Goal: Task Accomplishment & Management: Manage account settings

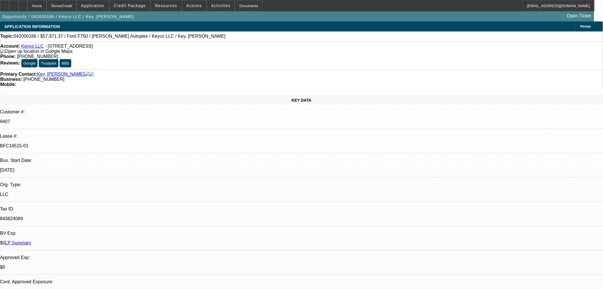
select select "0"
select select "6"
select select "0"
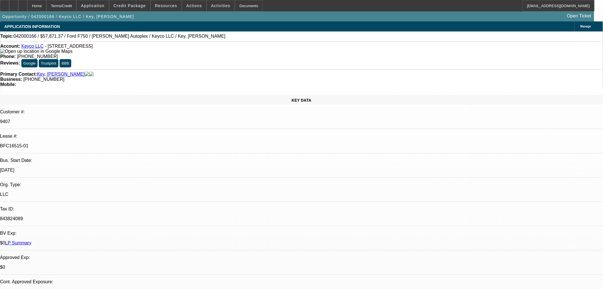
select select "0"
select select "6"
select select "0"
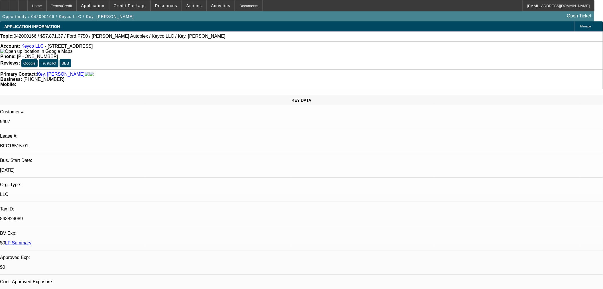
select select "0"
select select "6"
select select "0"
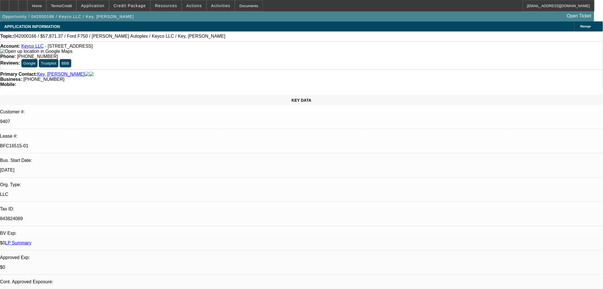
select select "6"
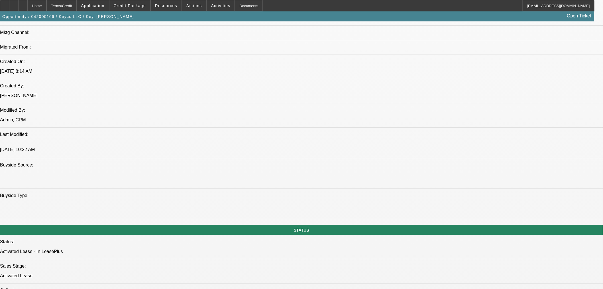
scroll to position [369, 0]
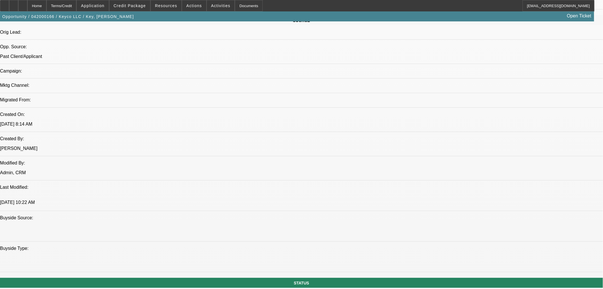
drag, startPoint x: 19, startPoint y: 106, endPoint x: 161, endPoint y: 129, distance: 143.5
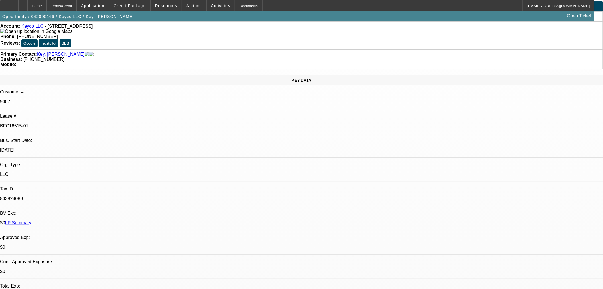
scroll to position [0, 0]
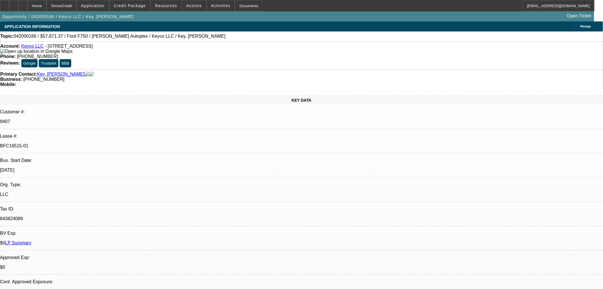
click at [242, 54] on div "Account: Keyco LLC - 1641 Kalidy Dr, Choctaw, OK 73020 Phone: (817) 201-7802 Re…" at bounding box center [301, 55] width 603 height 28
drag, startPoint x: 247, startPoint y: 47, endPoint x: 219, endPoint y: 48, distance: 28.5
click at [219, 54] on div "Phone: (817) 201-7802" at bounding box center [301, 56] width 603 height 5
copy span "(817) 201-7802"
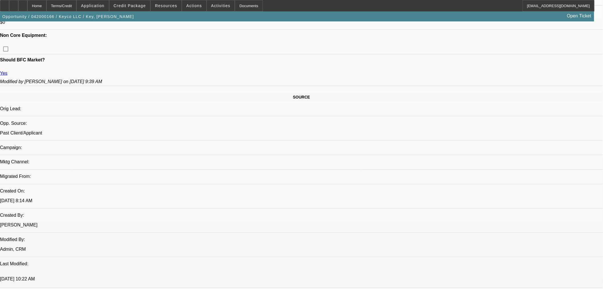
scroll to position [317, 0]
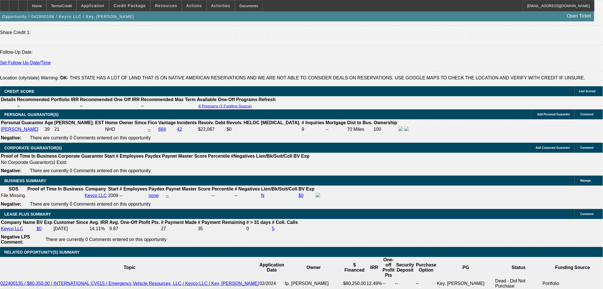
scroll to position [845, 0]
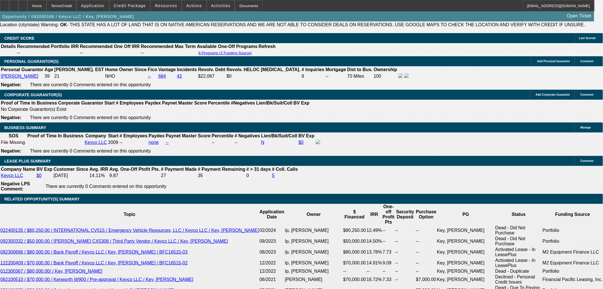
drag, startPoint x: 146, startPoint y: 206, endPoint x: 94, endPoint y: 206, distance: 52.8
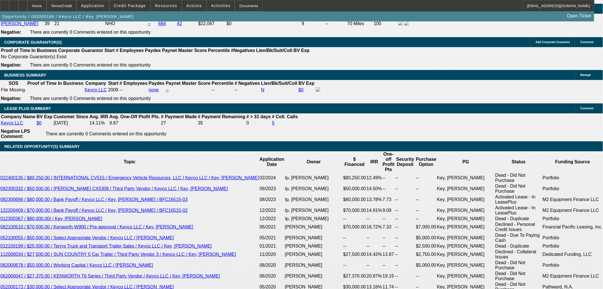
drag, startPoint x: 133, startPoint y: 83, endPoint x: 150, endPoint y: 84, distance: 17.1
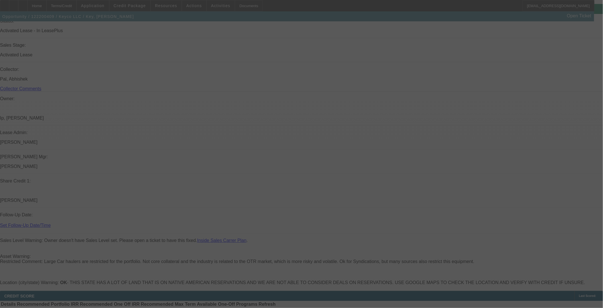
scroll to position [669, 0]
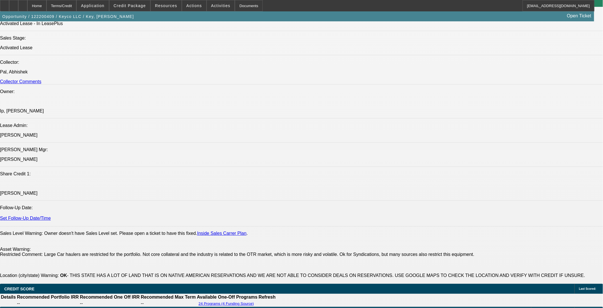
select select "0"
select select "6"
select select "0"
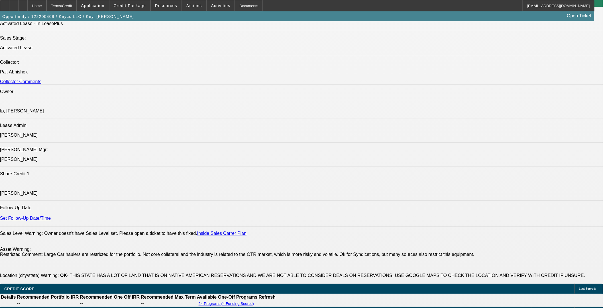
select select "0"
select select "6"
select select "0"
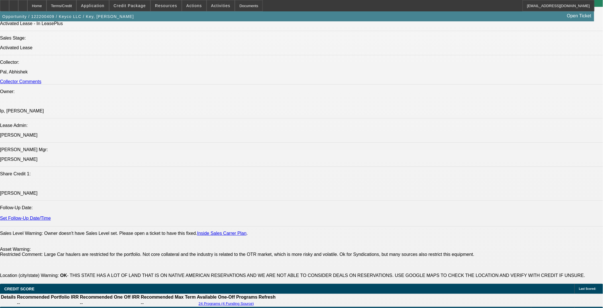
select select "0"
select select "6"
select select "0"
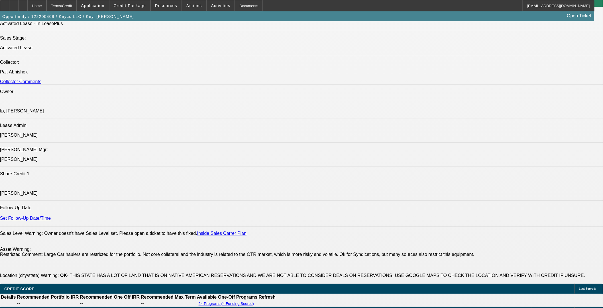
select select "6"
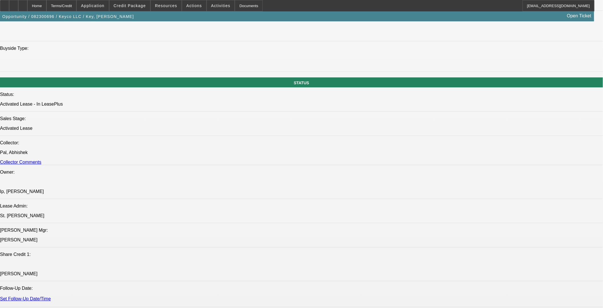
select select "0"
select select "6"
select select "0"
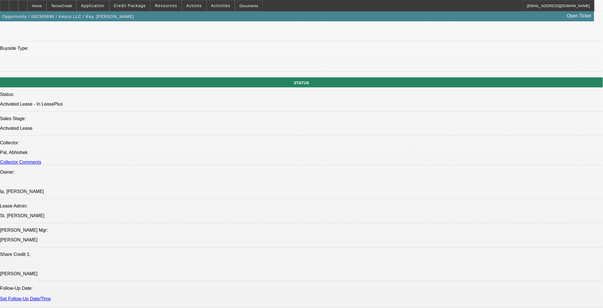
select select "0"
select select "6"
select select "0"
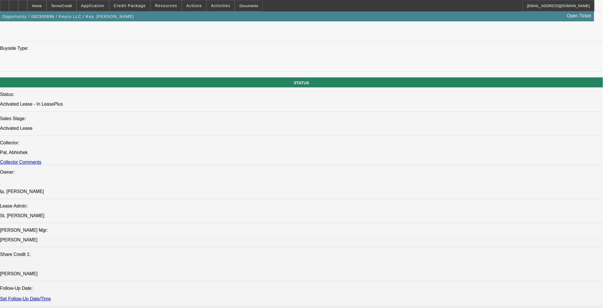
select select "0"
select select "6"
select select "0"
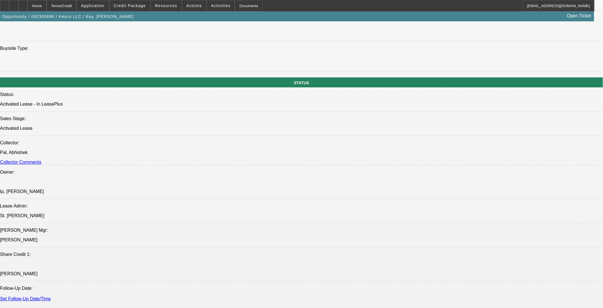
select select "6"
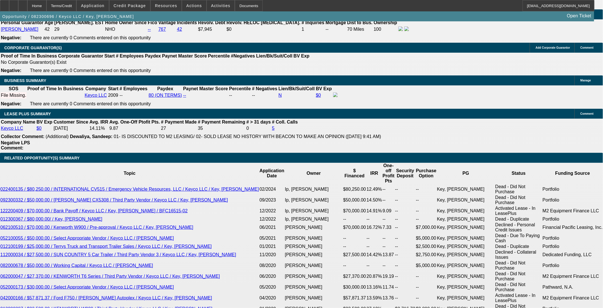
scroll to position [1001, 0]
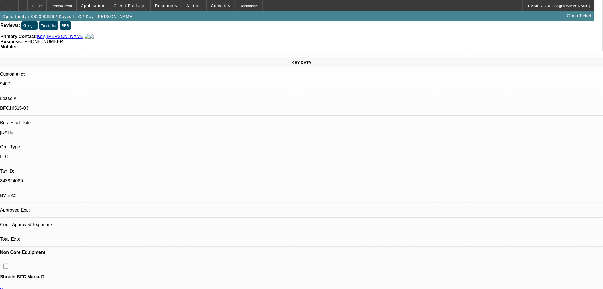
select select "0"
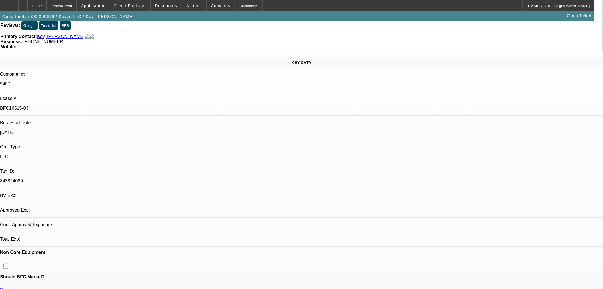
select select "0"
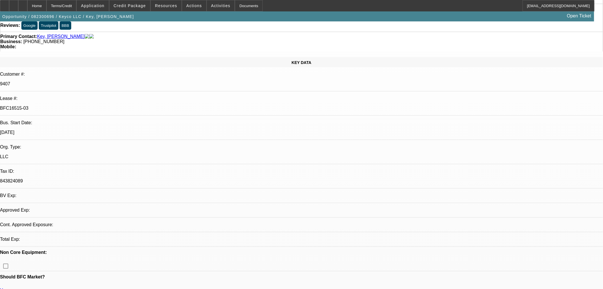
select select "0"
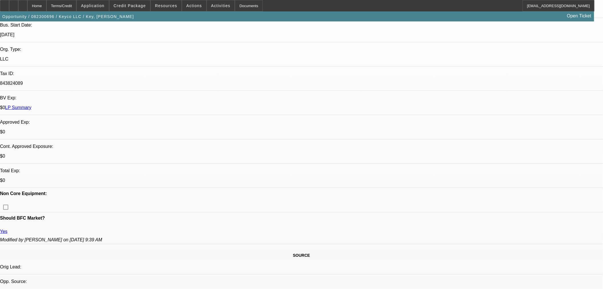
select select "1"
select select "6"
select select "1"
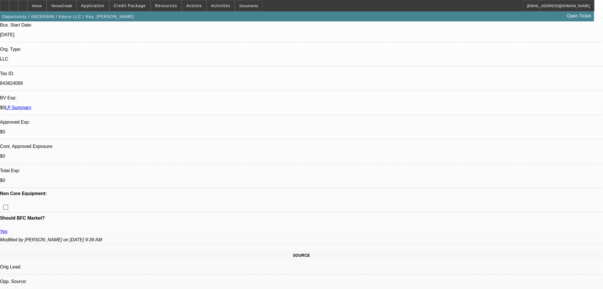
select select "6"
select select "1"
select select "6"
select select "1"
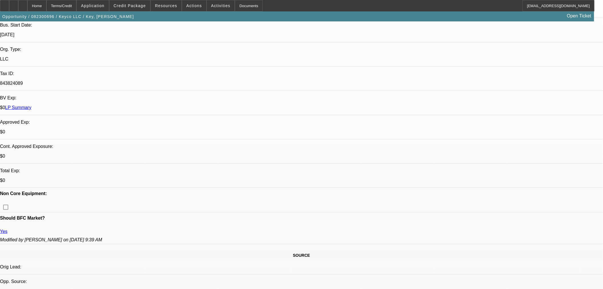
select select "1"
select select "6"
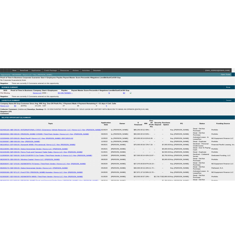
scroll to position [995, 0]
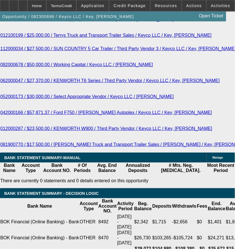
scroll to position [1312, 0]
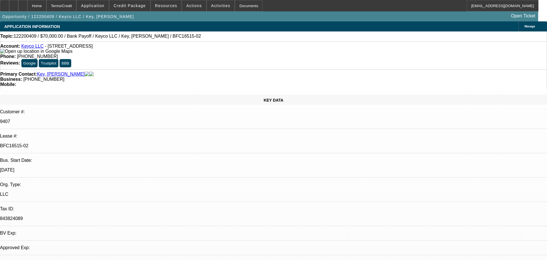
select select "0"
select select "6"
select select "0"
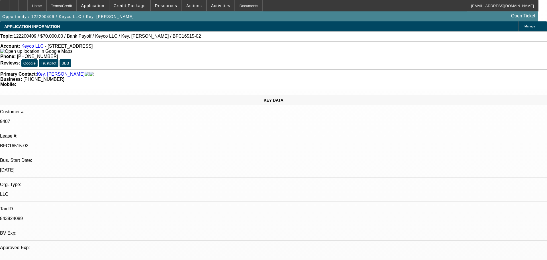
select select "0"
select select "6"
select select "0"
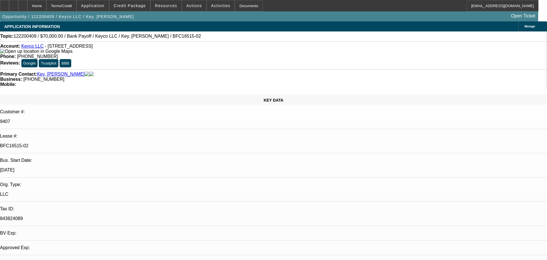
select select "0"
select select "6"
select select "0"
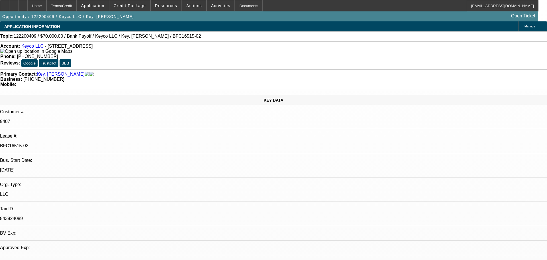
select select "6"
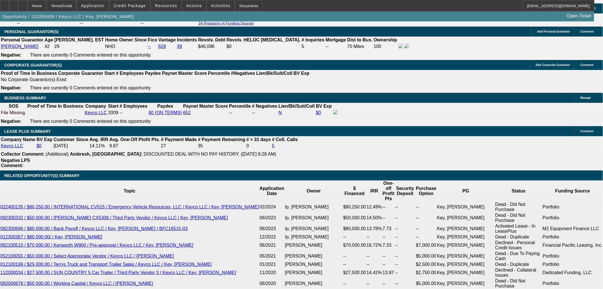
scroll to position [1003, 0]
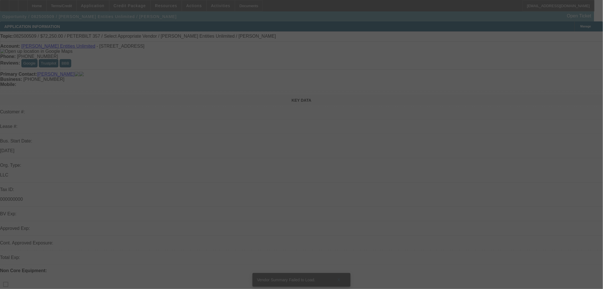
select select "0.15"
select select "2"
select select "0"
select select "6"
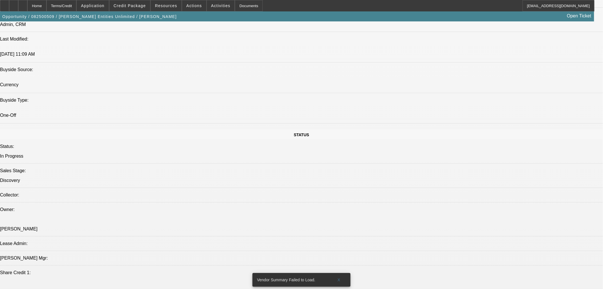
scroll to position [475, 0]
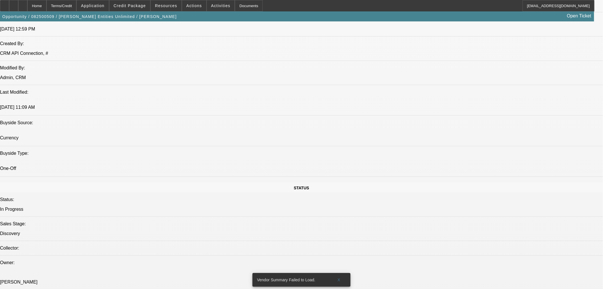
drag, startPoint x: 140, startPoint y: 55, endPoint x: 67, endPoint y: 56, distance: 73.0
copy td "[PERSON_NAME] AND ASSOCIATES LLC"
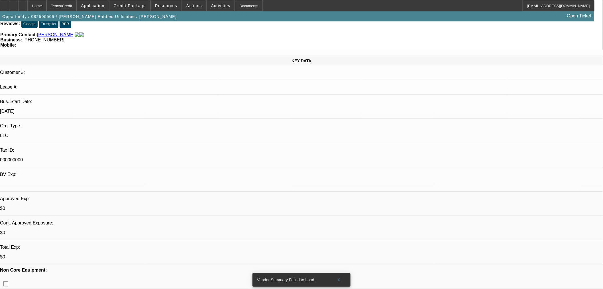
scroll to position [0, 0]
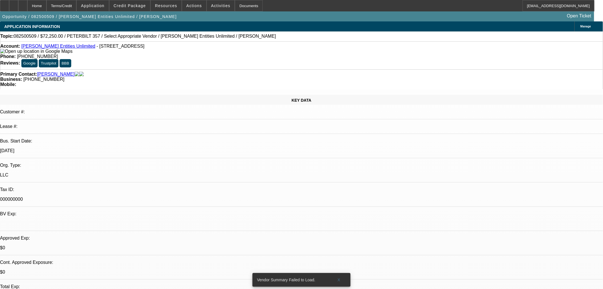
click at [47, 46] on link "[PERSON_NAME] Entities Unlimited" at bounding box center [58, 46] width 74 height 5
click at [137, 5] on span "Credit Package" at bounding box center [130, 5] width 32 height 5
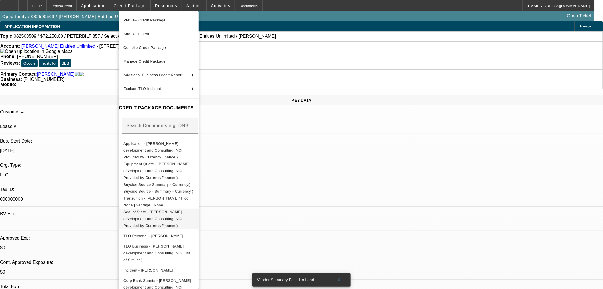
click at [177, 208] on span "Sec. of State - [PERSON_NAME] development and Consulting INC( Provided by Curre…" at bounding box center [158, 218] width 71 height 21
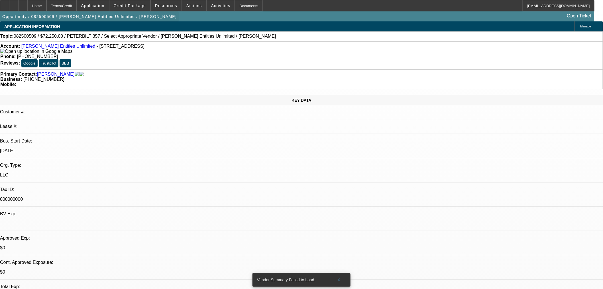
drag, startPoint x: 23, startPoint y: 5, endPoint x: 56, endPoint y: 22, distance: 37.2
click at [14, 4] on icon at bounding box center [14, 4] width 0 height 0
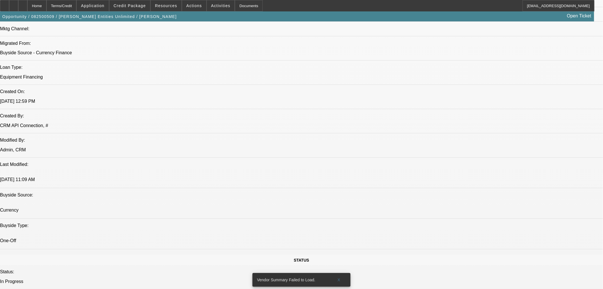
scroll to position [422, 0]
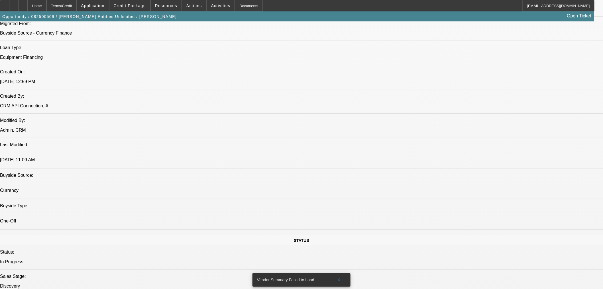
drag, startPoint x: 140, startPoint y: 107, endPoint x: 66, endPoint y: 107, distance: 73.6
copy td "[PERSON_NAME] AND ASSOCIATES LLC"
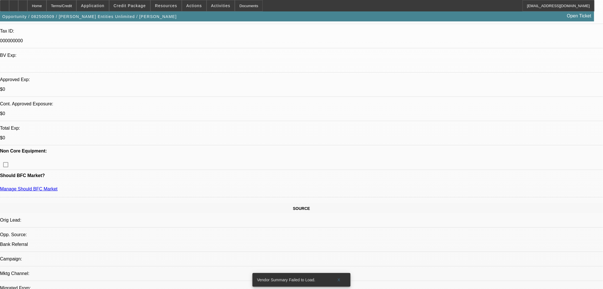
scroll to position [211, 0]
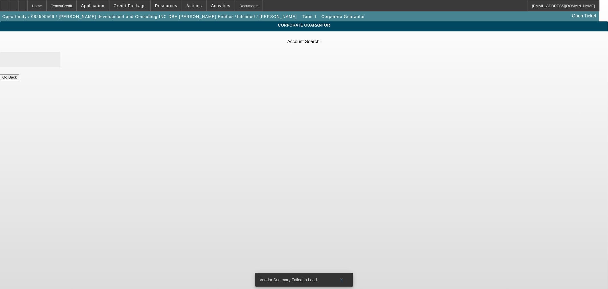
click at [56, 52] on div at bounding box center [30, 60] width 51 height 16
click at [56, 56] on input "Account Search" at bounding box center [30, 59] width 51 height 7
paste input "DANIELLE SCOTT &ASSOCIATES LLC"
click at [56, 56] on input "DANIELLE SCOTT &ASSOCIATES LLC" at bounding box center [30, 59] width 51 height 7
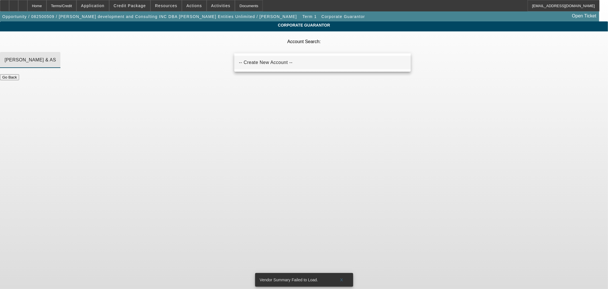
type input "[PERSON_NAME] & ASSOCIATES LLC"
click at [272, 64] on span "-- Create New Account --" at bounding box center [266, 62] width 54 height 5
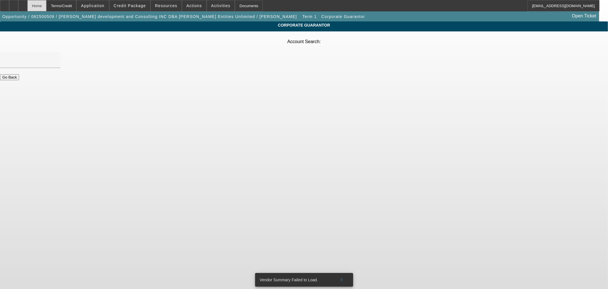
click at [46, 8] on div "Home" at bounding box center [36, 5] width 19 height 11
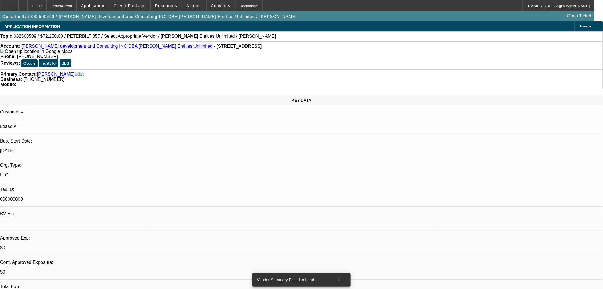
select select "0.15"
select select "2"
select select "0"
select select "6"
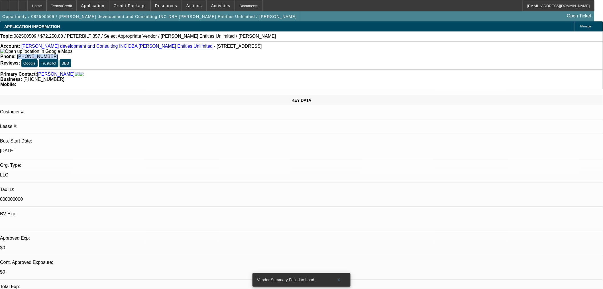
drag, startPoint x: 240, startPoint y: 45, endPoint x: 219, endPoint y: 46, distance: 21.4
click at [219, 54] on div "Phone: (469) 573-0586" at bounding box center [301, 56] width 603 height 5
copy span "[PHONE_NUMBER]"
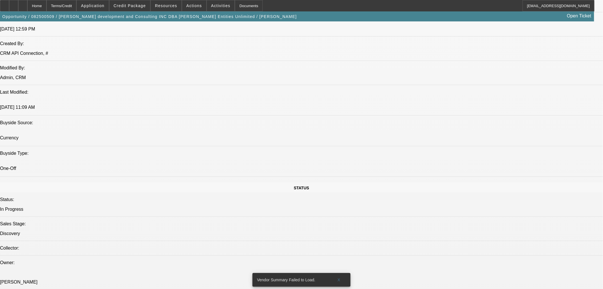
scroll to position [634, 0]
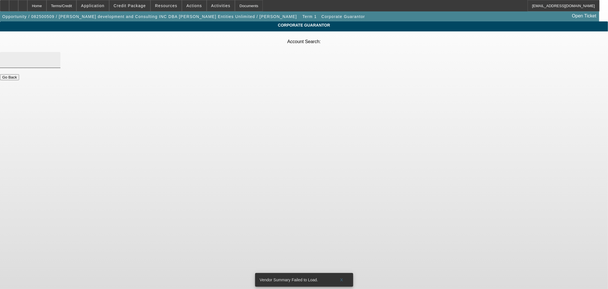
click at [56, 56] on input "Account Search" at bounding box center [30, 59] width 51 height 7
click at [56, 56] on input "dan" at bounding box center [30, 59] width 51 height 7
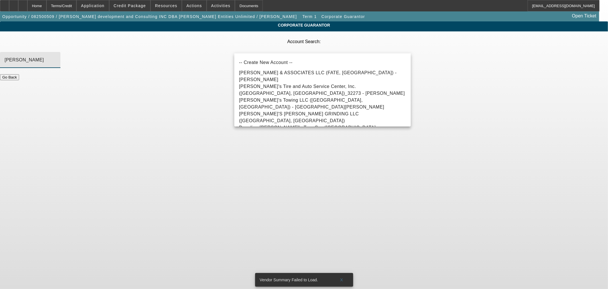
click at [56, 56] on input "dan" at bounding box center [30, 59] width 51 height 7
paste input "[PHONE_NUMBER]"
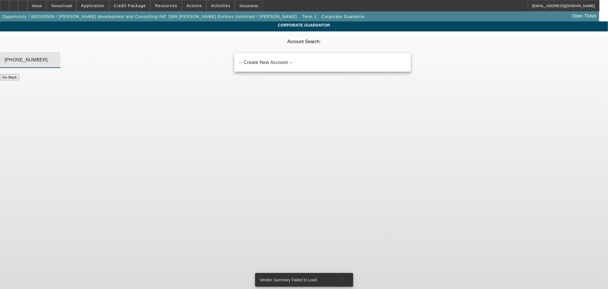
click at [56, 56] on input "[PHONE_NUMBER]" at bounding box center [30, 59] width 51 height 7
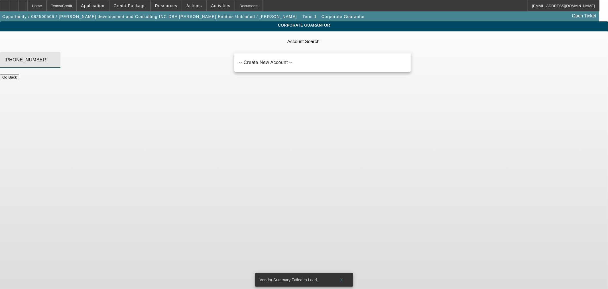
click at [56, 56] on input "[PHONE_NUMBER]" at bounding box center [30, 59] width 51 height 7
click at [56, 56] on input "Dabn" at bounding box center [30, 59] width 51 height 7
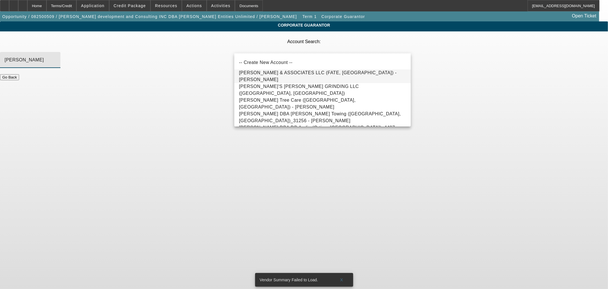
click at [308, 73] on span "DANIELLE SCOTT & ASSOCIATES LLC (FATE, TX) - Dillon-Scott, Danielle" at bounding box center [322, 76] width 167 height 14
type input "DANIELLE SCOTT & ASSOCIATES LLC (FATE, TX) - Dillon-Scott, Danielle"
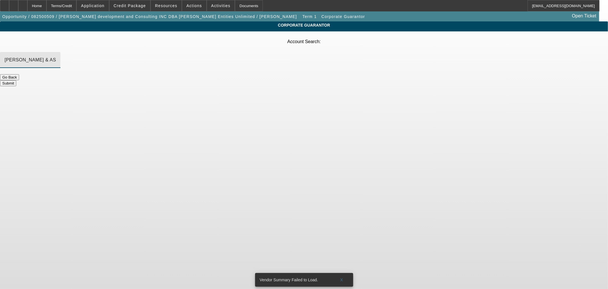
click at [16, 80] on button "Submit" at bounding box center [8, 83] width 16 height 6
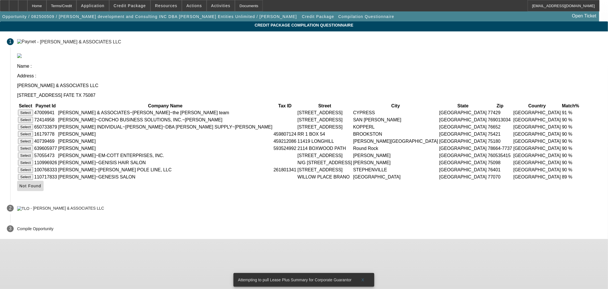
click at [19, 188] on icon at bounding box center [19, 185] width 0 height 5
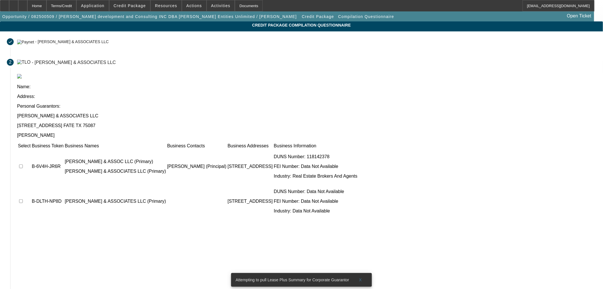
click at [23, 164] on input "checkbox" at bounding box center [21, 166] width 4 height 4
checkbox input "true"
click at [31, 184] on td at bounding box center [24, 201] width 13 height 34
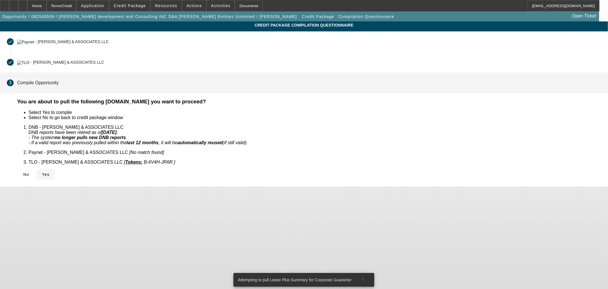
click at [42, 172] on icon at bounding box center [42, 174] width 0 height 5
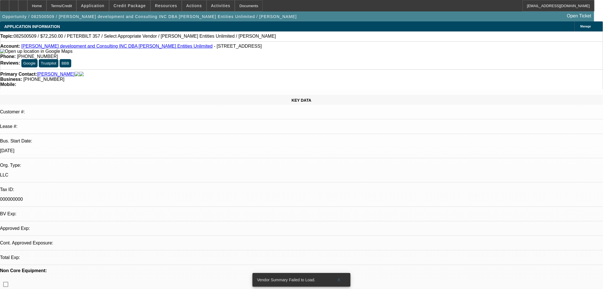
select select "0.15"
select select "2"
select select "0"
select select "6"
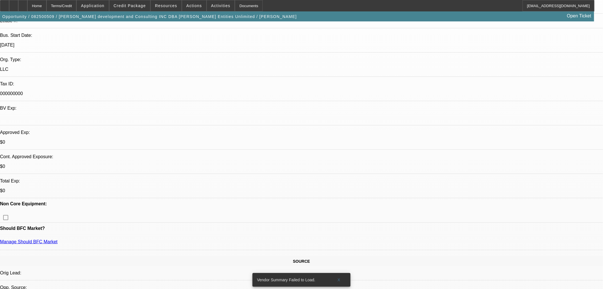
scroll to position [158, 0]
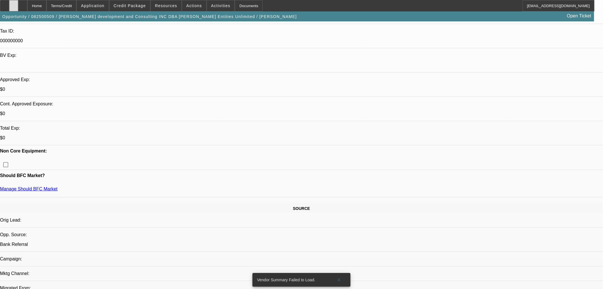
click at [18, 8] on div at bounding box center [13, 5] width 9 height 11
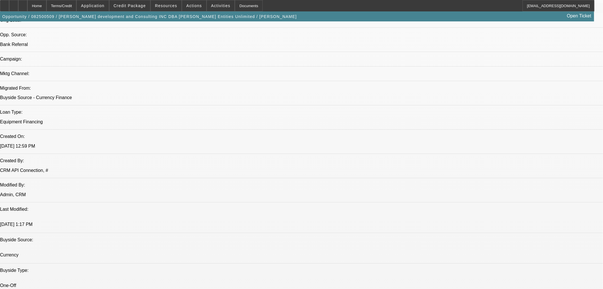
scroll to position [369, 0]
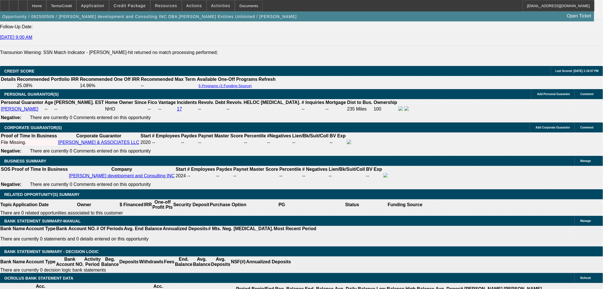
scroll to position [792, 0]
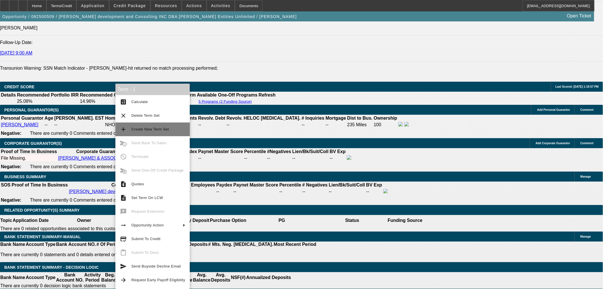
click at [153, 130] on span "Create New Term Set" at bounding box center [150, 129] width 38 height 4
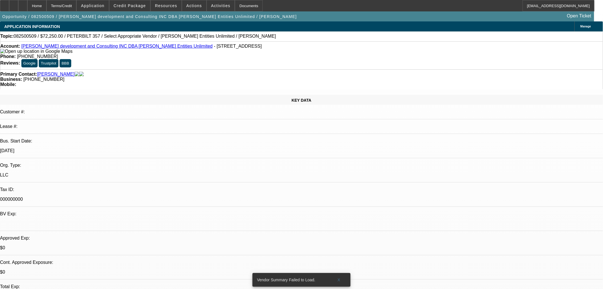
select select "0.15"
select select "2"
select select "0"
select select "6"
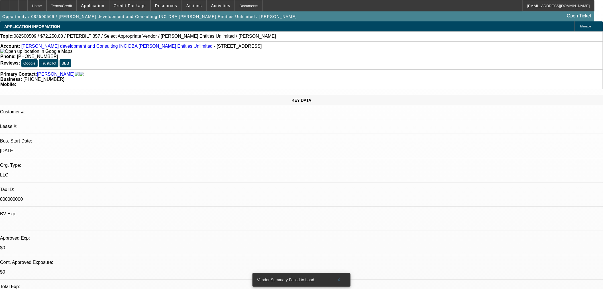
select select "0.15"
select select "2"
select select "0"
select select "6"
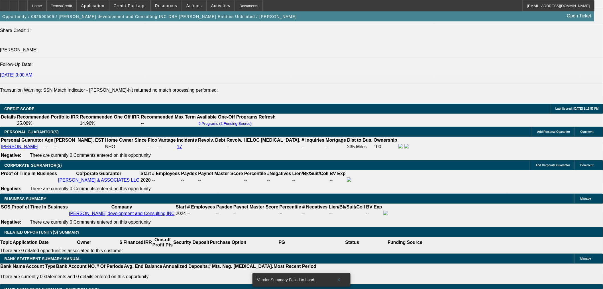
scroll to position [792, 0]
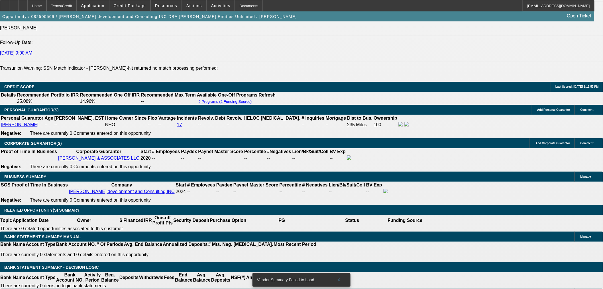
drag, startPoint x: 139, startPoint y: 87, endPoint x: 195, endPoint y: 87, distance: 55.9
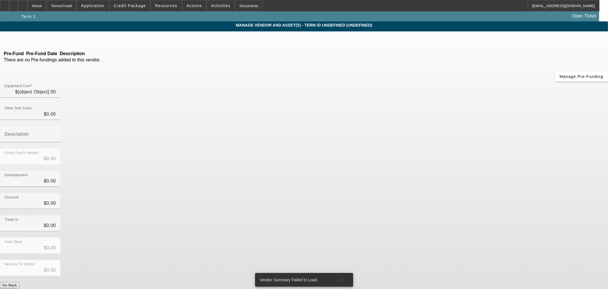
type input "$85,000.00"
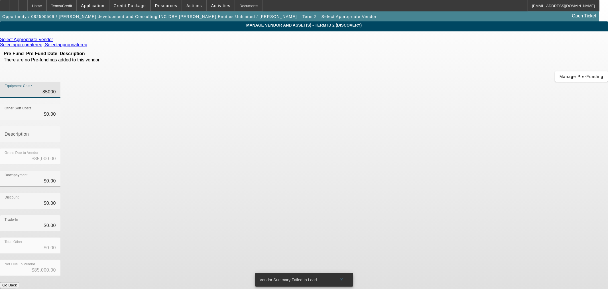
click at [56, 88] on input "85000" at bounding box center [30, 91] width 51 height 7
type input "8"
type input "$8.00"
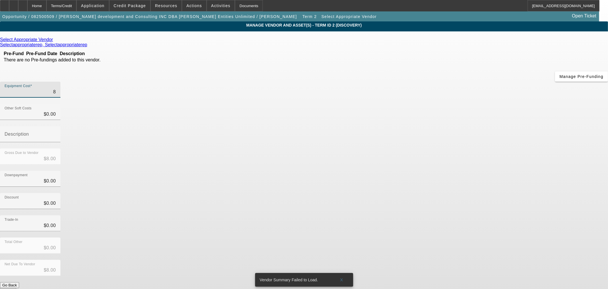
type input "80"
type input "$80.00"
type input "800"
type input "$800.00"
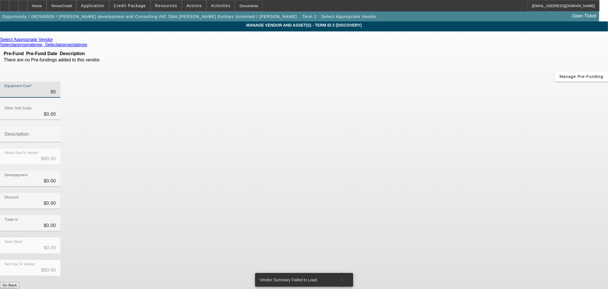
type input "$800.00"
type input "8000"
type input "$8,000.00"
type input "80000"
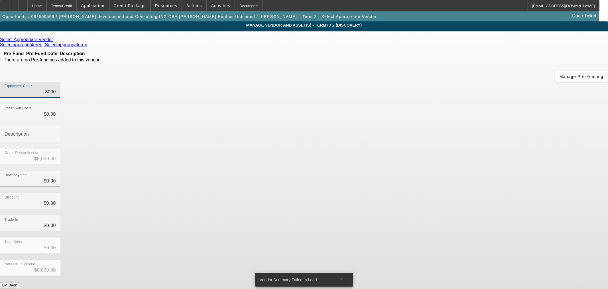
type input "$80,000.00"
click at [16, 288] on button "Submit" at bounding box center [8, 291] width 16 height 6
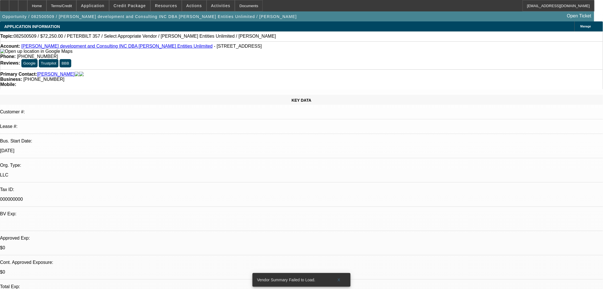
select select "0.15"
select select "2"
select select "0"
select select "6"
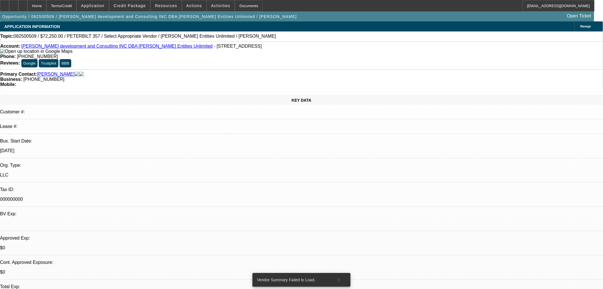
select select "0.15"
select select "2"
select select "0"
select select "6"
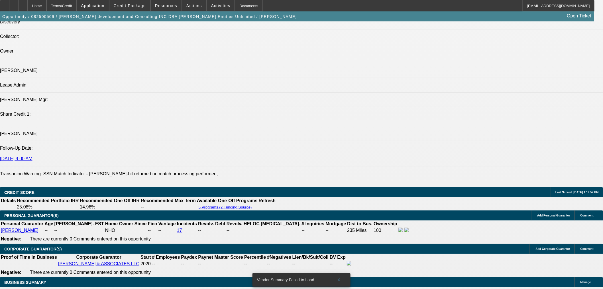
scroll to position [792, 0]
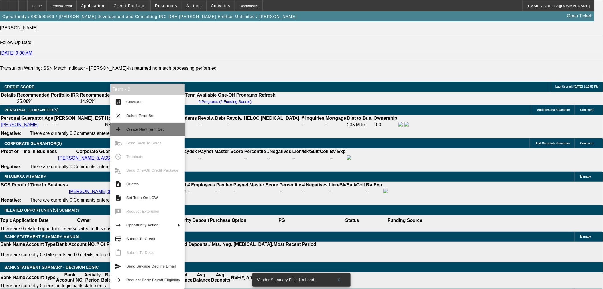
click at [141, 127] on span "Create New Term Set" at bounding box center [145, 129] width 38 height 4
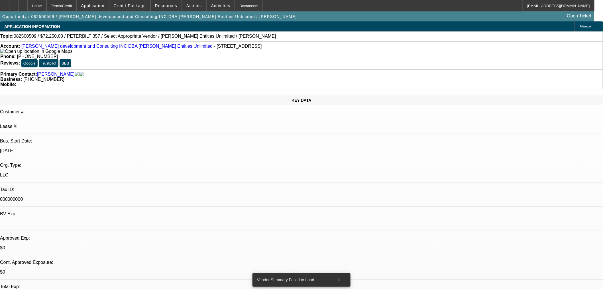
select select "0.15"
select select "2"
select select "0"
select select "6"
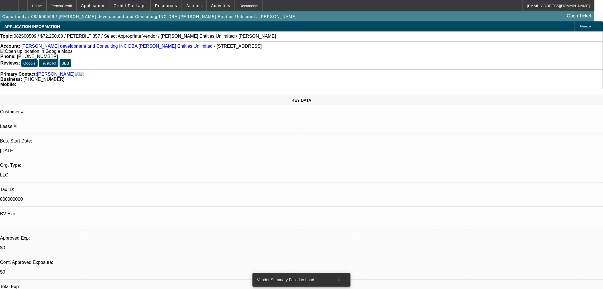
select select "0.15"
select select "2"
select select "0"
select select "6"
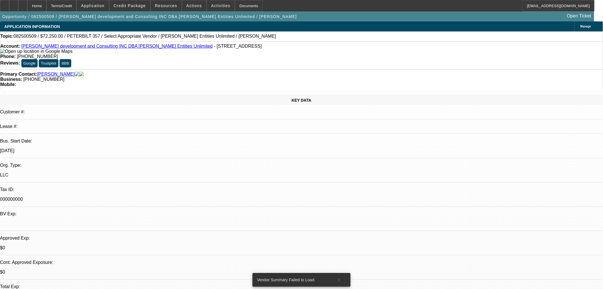
select select "0.15"
select select "2"
select select "0"
select select "6"
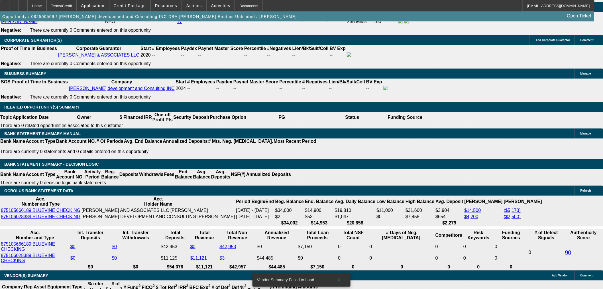
scroll to position [897, 0]
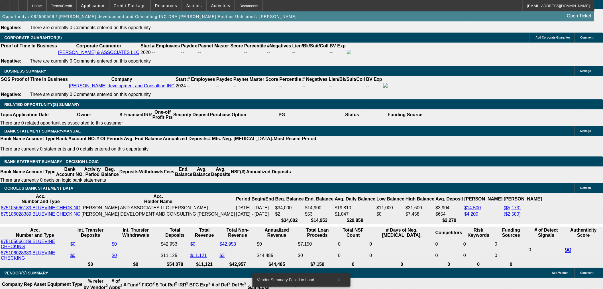
drag, startPoint x: 190, startPoint y: 103, endPoint x: 282, endPoint y: 101, distance: 91.5
type input "UNKNOWN"
type input "60"
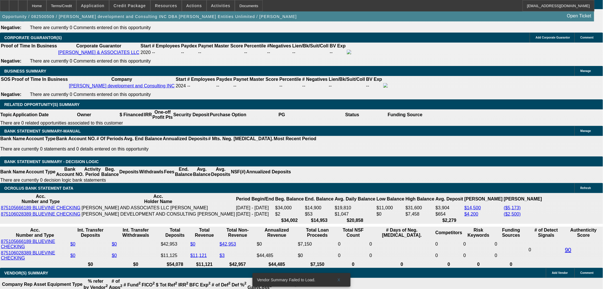
type input "$24,211.28"
type input "$12,105.64"
type input "$3,833.90"
type input "$1,916.95"
type input "60"
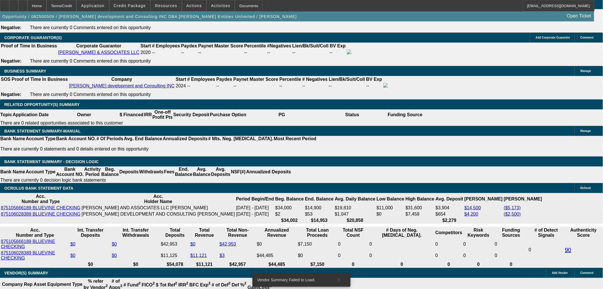
type input "$0.00"
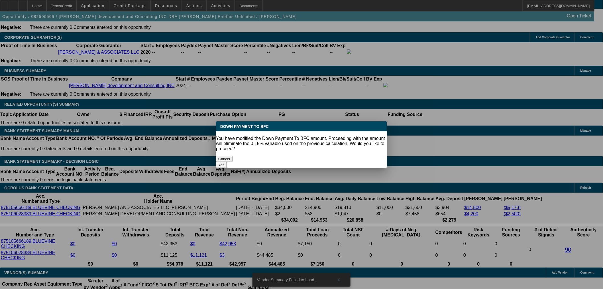
drag, startPoint x: 174, startPoint y: 36, endPoint x: 338, endPoint y: 153, distance: 201.3
click at [227, 162] on button "Yes" at bounding box center [221, 165] width 11 height 6
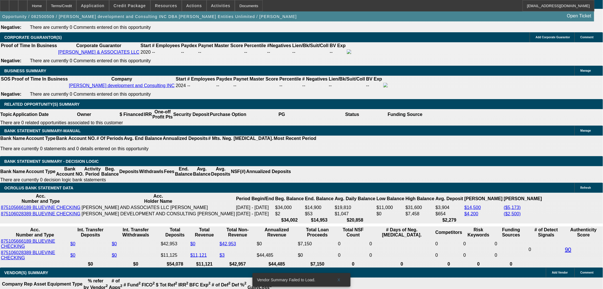
select select "0"
type input "$4,510.48"
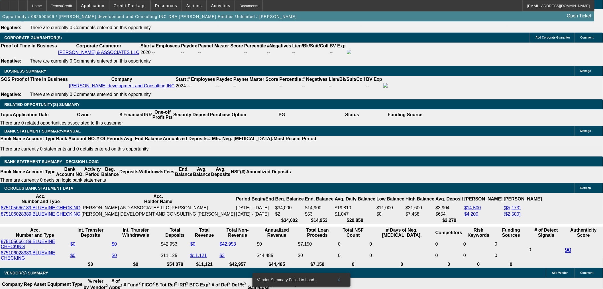
type input "1"
type input "$2.00"
type input "1811"
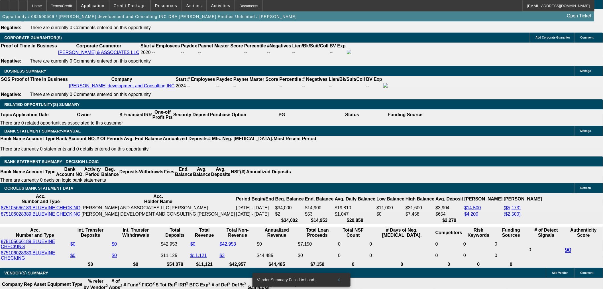
type input "$3,622.00"
type input "12.8"
type input "$1,811.00"
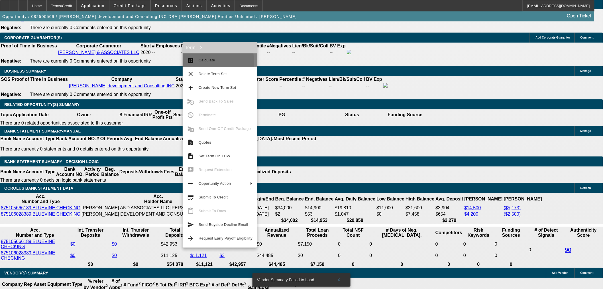
click at [205, 62] on span "Calculate" at bounding box center [207, 60] width 17 height 4
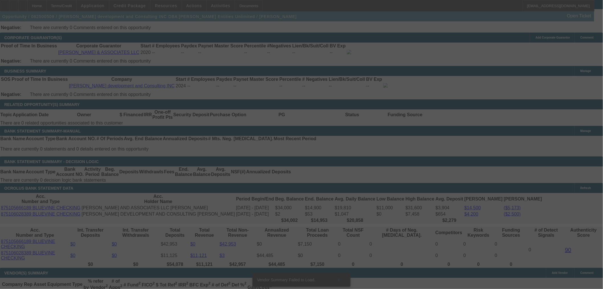
select select "0"
select select "2"
select select "0"
select select "6"
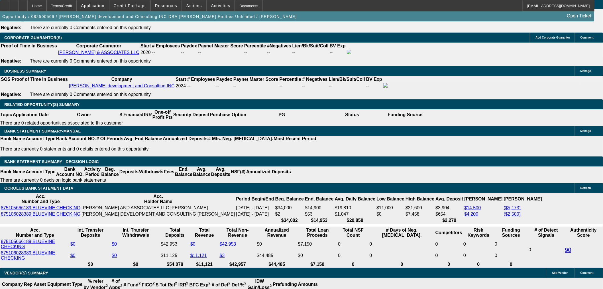
type input "$0.00"
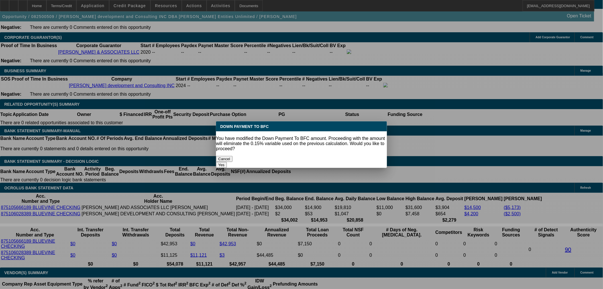
click at [105, 98] on body "Home Terms/Credit Application Credit Package Resources Actions Activities Docum…" at bounding box center [301, 195] width 603 height 2186
click at [227, 162] on button "Yes" at bounding box center [221, 165] width 11 height 6
select select "0"
type input "UNKNOWN"
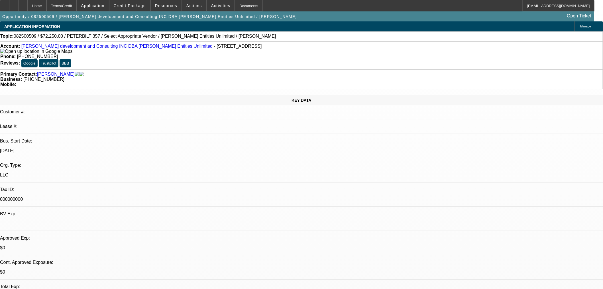
scroll to position [897, 0]
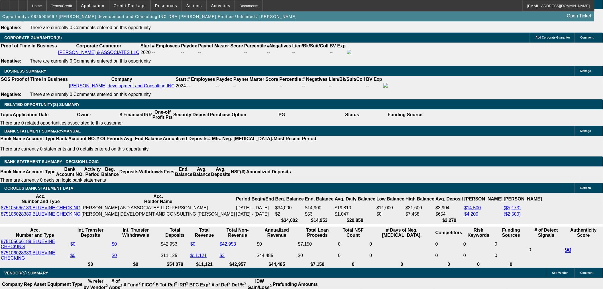
type input "$5,128.24"
type input "18"
type input "$36.00"
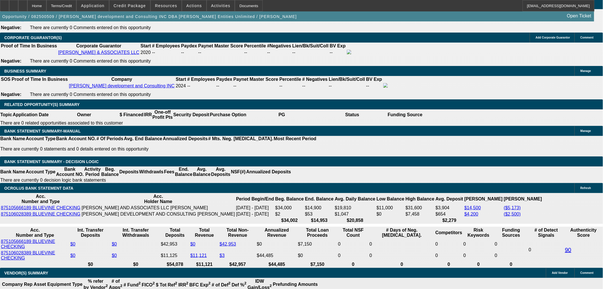
type input "1811"
type input "$3,622.00"
type input "4.1"
type input "$1,811.00"
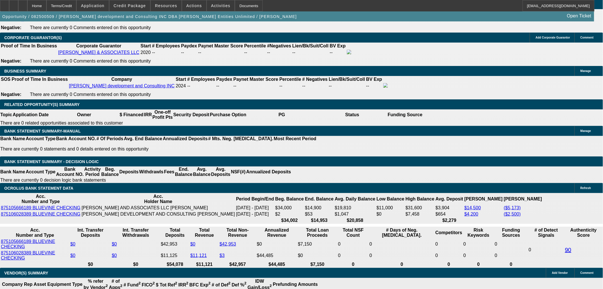
type input "6"
type input "$26,988.84"
type input "$13,494.42"
type input "60"
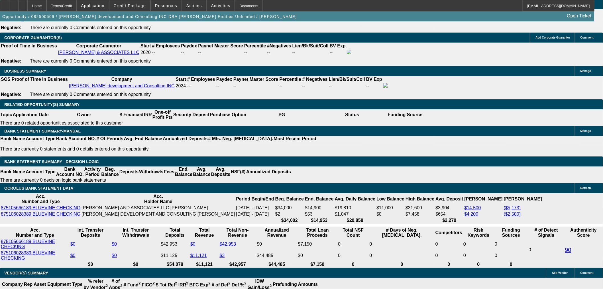
type input "$2,956.08"
type input "$1,478.04"
type input "60"
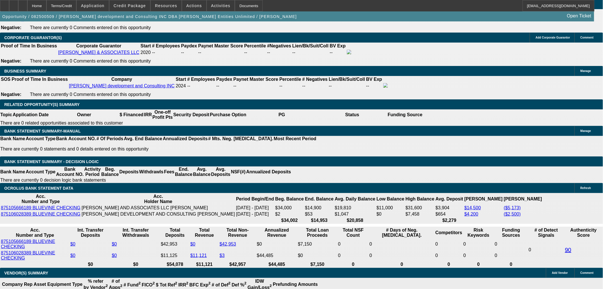
type input "1"
type input "$2.00"
type input "1811"
type input "$3,622.00"
type input "12.8"
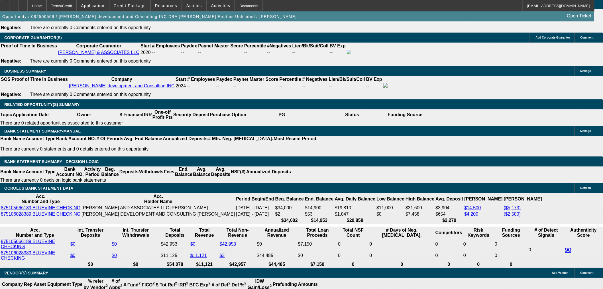
type input "$1,811.00"
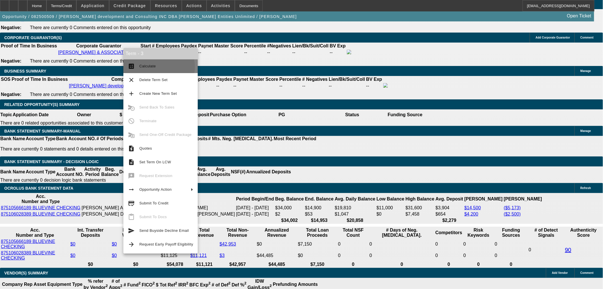
click at [156, 67] on span "Calculate" at bounding box center [166, 66] width 54 height 7
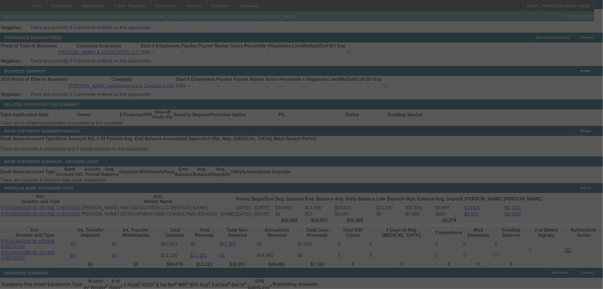
select select "0"
select select "2"
select select "0"
select select "6"
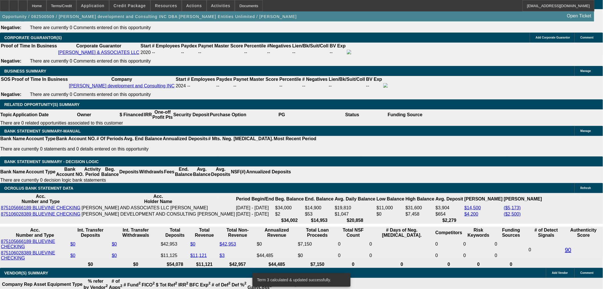
type input "4"
type input "UNKNOWN"
type input "48"
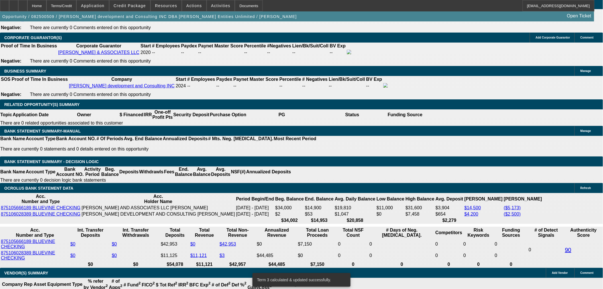
type input "$41,070.14"
type input "$20,535.07"
type input "$4,274.48"
type input "$2,137.24"
type input "48"
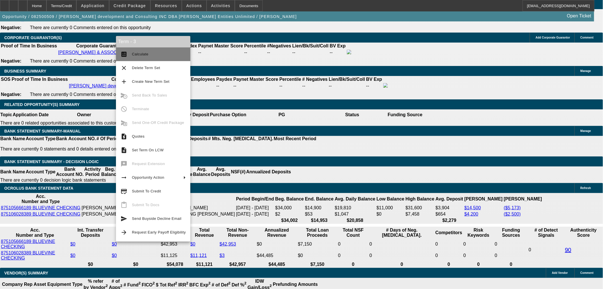
click at [138, 55] on span "Calculate" at bounding box center [140, 54] width 17 height 4
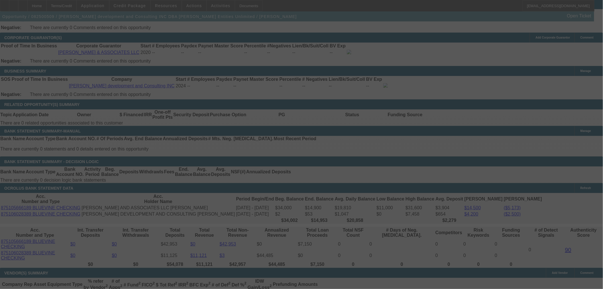
select select "0"
select select "2"
select select "0"
select select "6"
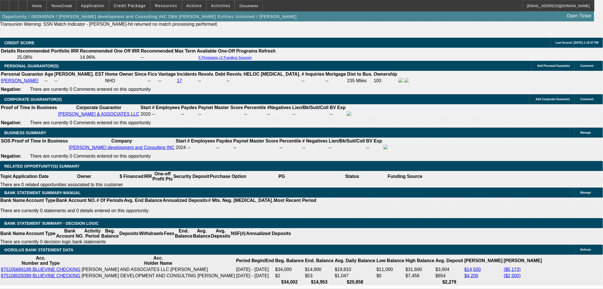
scroll to position [844, 0]
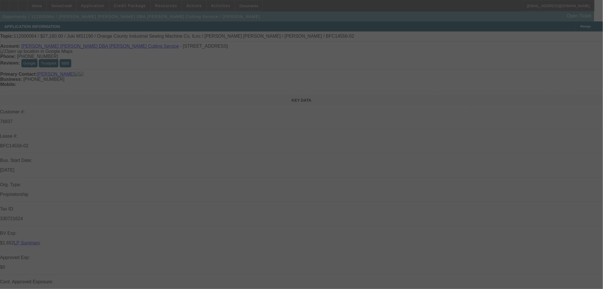
select select "0"
select select "0.1"
select select "4"
select select "0"
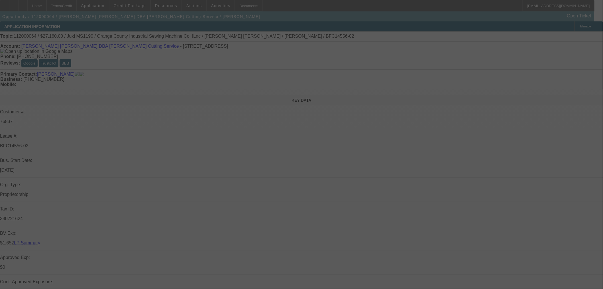
select select "0"
select select "0.1"
select select "4"
select select "0"
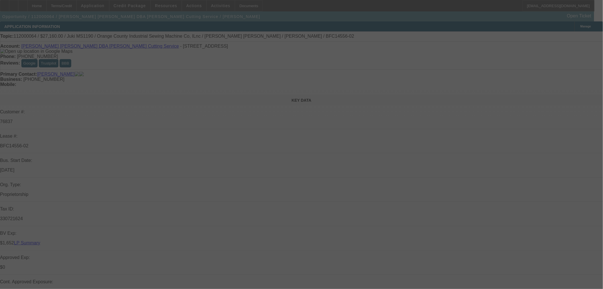
select select "0.1"
select select "4"
select select "0"
select select "0.1"
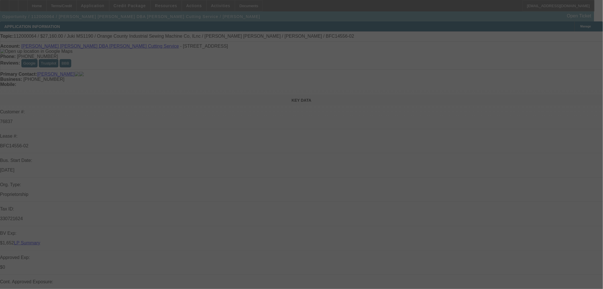
select select "4"
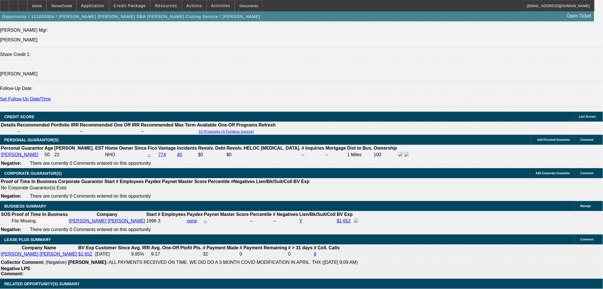
scroll to position [845, 0]
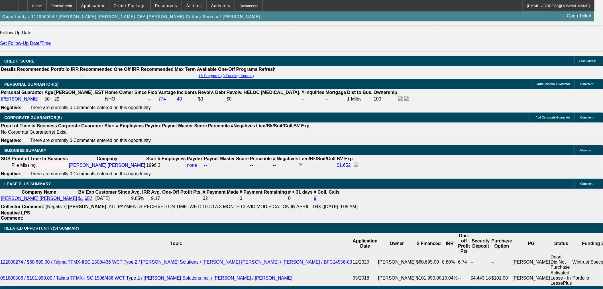
drag, startPoint x: 141, startPoint y: 243, endPoint x: 146, endPoint y: 244, distance: 5.2
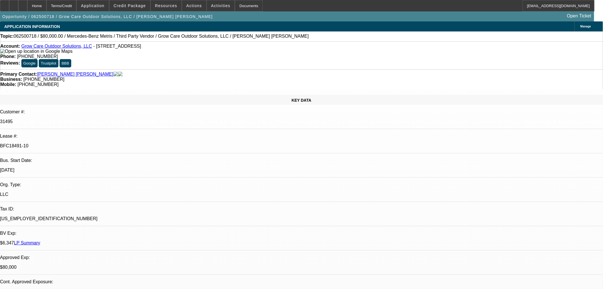
select select "0"
select select "6"
select select "0"
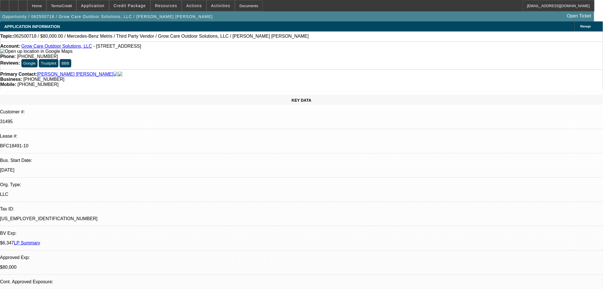
select select "0"
select select "6"
select select "0"
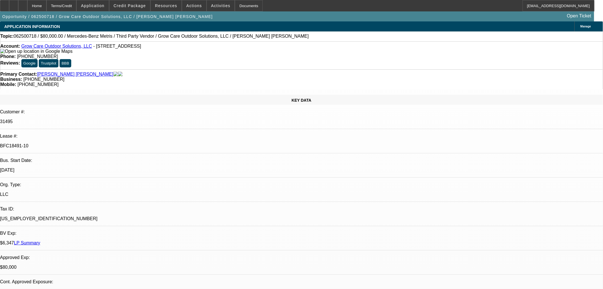
select select "0"
select select "6"
select select "0"
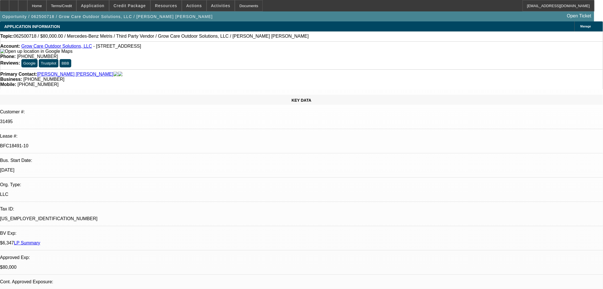
select select "6"
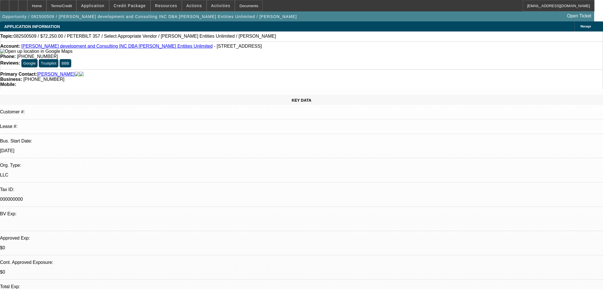
select select "0"
select select "2"
select select "0"
select select "6"
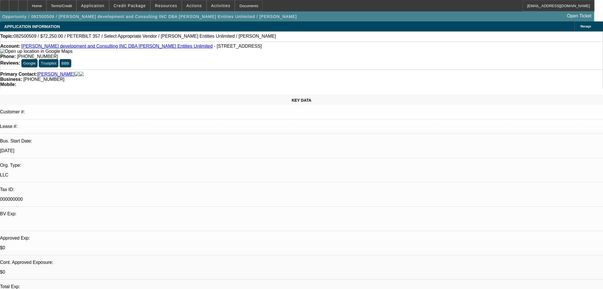
select select "0"
select select "2"
select select "0"
select select "6"
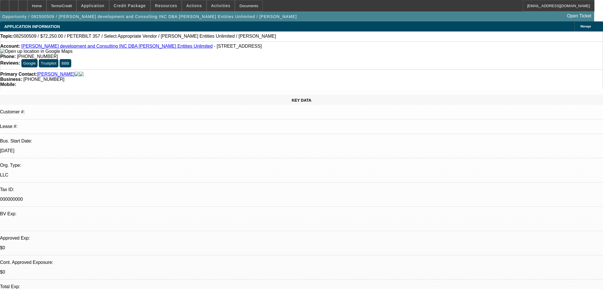
select select "0.15"
select select "2"
select select "0"
select select "6"
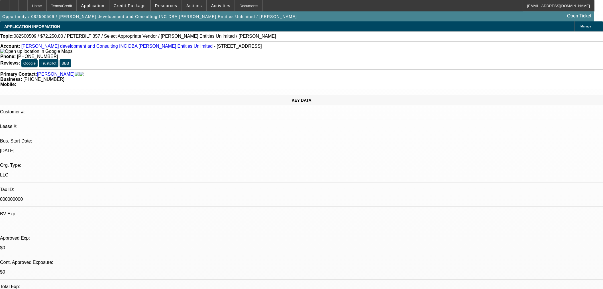
scroll to position [844, 0]
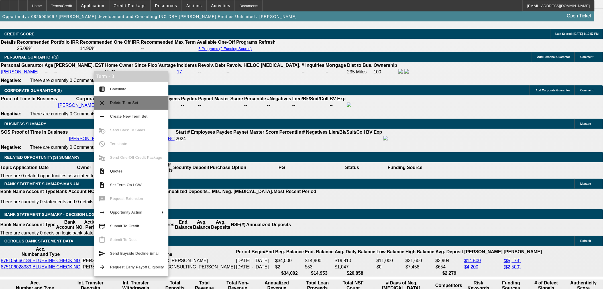
click at [123, 100] on span "Delete Term Set" at bounding box center [137, 102] width 54 height 7
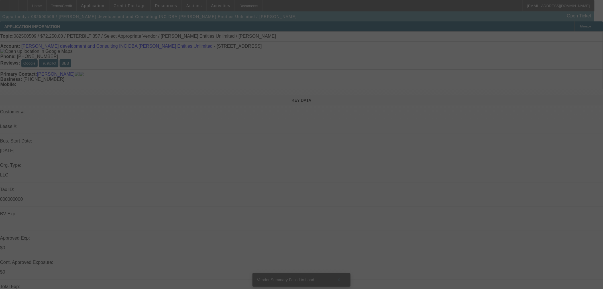
select select "0"
select select "2"
select select "0"
select select "6"
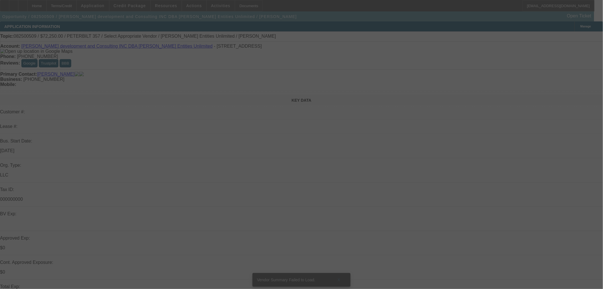
select select "0.15"
select select "2"
select select "0"
select select "6"
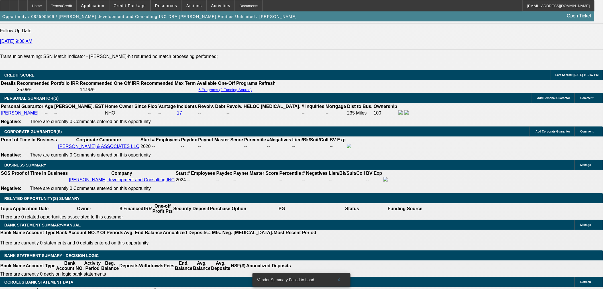
scroll to position [817, 0]
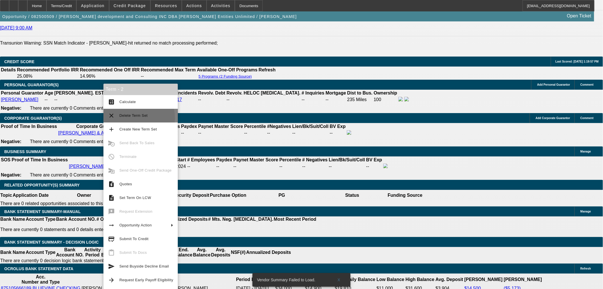
click at [127, 118] on span "Delete Term Set" at bounding box center [146, 115] width 54 height 7
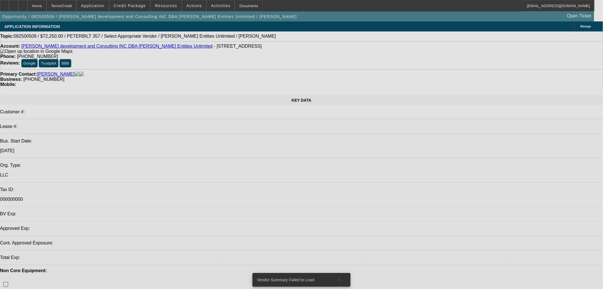
select select "0.15"
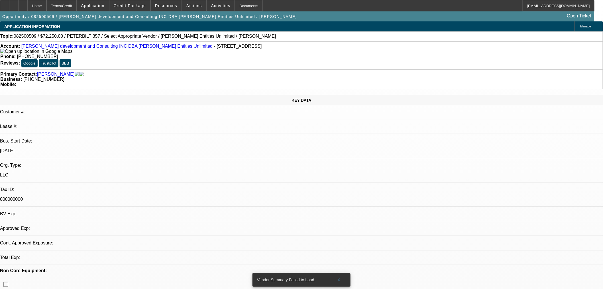
select select "2"
select select "0"
select select "6"
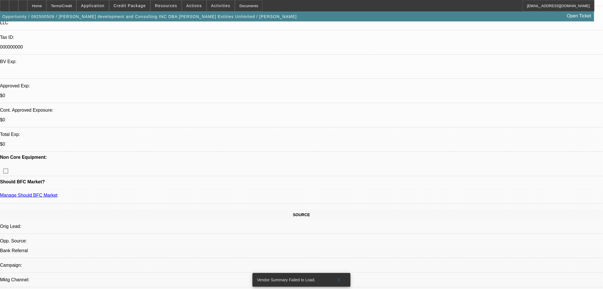
scroll to position [211, 0]
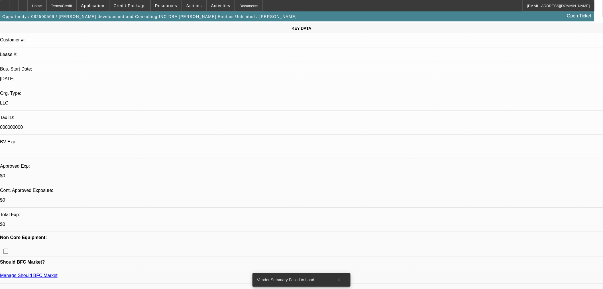
scroll to position [0, 0]
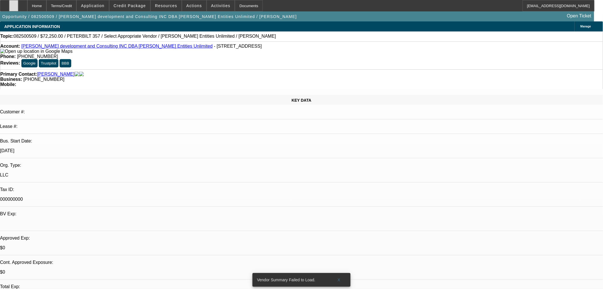
click at [14, 4] on icon at bounding box center [14, 4] width 0 height 0
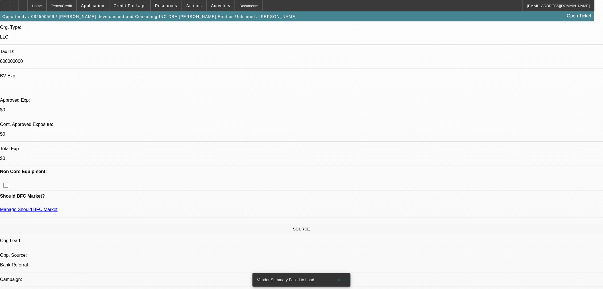
scroll to position [158, 0]
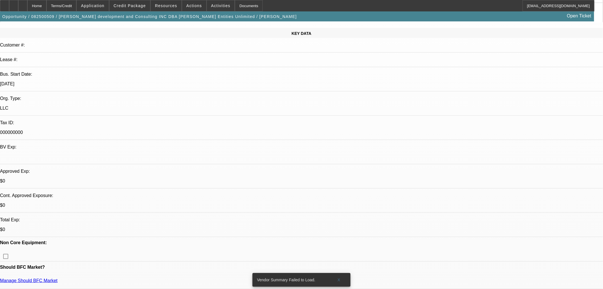
scroll to position [0, 0]
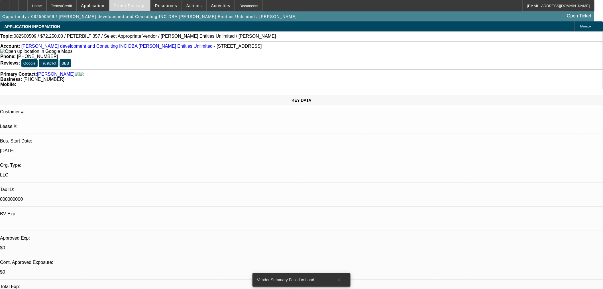
click at [141, 6] on span "Credit Package" at bounding box center [130, 5] width 32 height 5
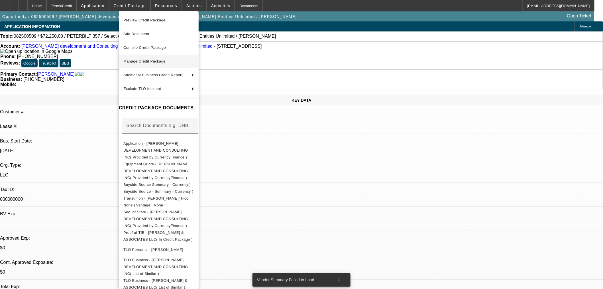
click at [144, 62] on span "Manage Credit Package" at bounding box center [144, 61] width 42 height 4
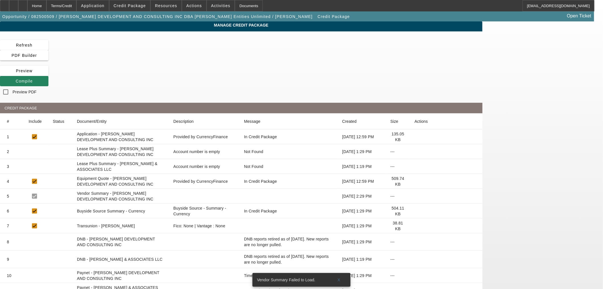
click at [415, 226] on icon at bounding box center [415, 226] width 0 height 0
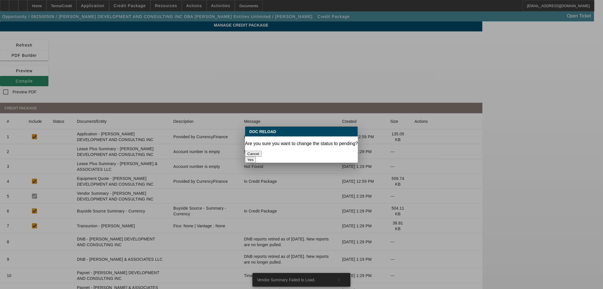
click at [256, 157] on button "Yes" at bounding box center [250, 160] width 11 height 6
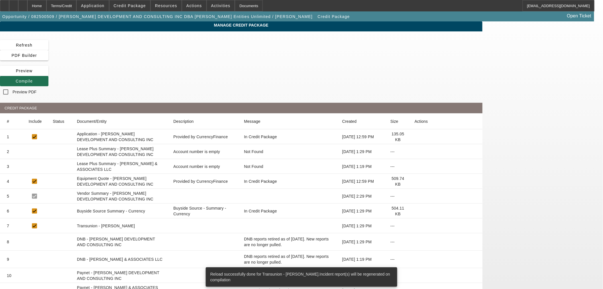
click at [33, 79] on span "Compile" at bounding box center [24, 81] width 17 height 5
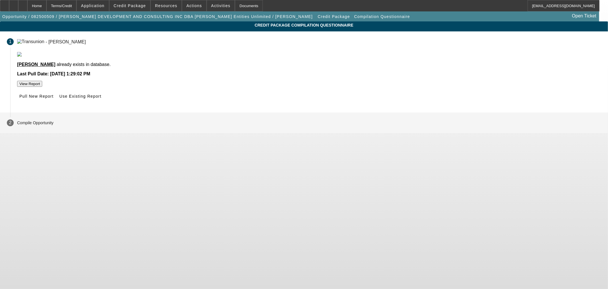
click at [54, 98] on span "Pull New Report" at bounding box center [36, 96] width 34 height 5
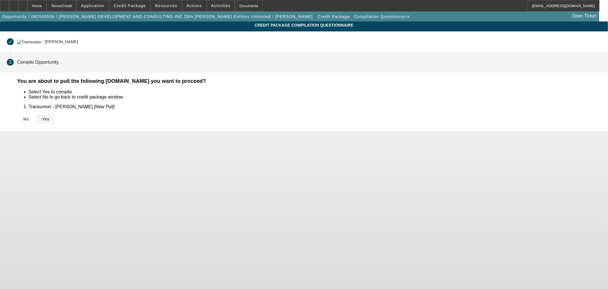
click at [50, 119] on span "Yes" at bounding box center [46, 119] width 8 height 5
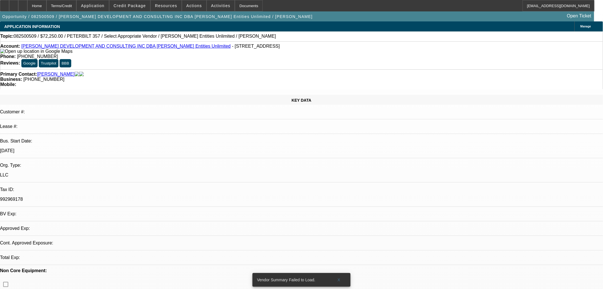
select select "0.15"
select select "2"
select select "0"
select select "6"
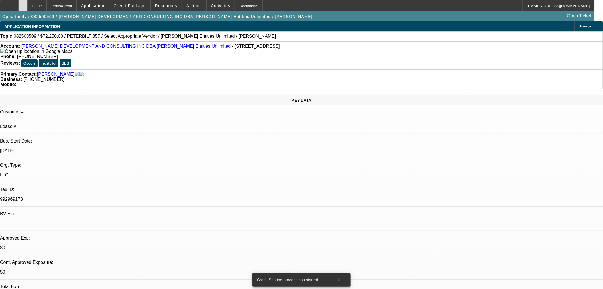
click at [23, 4] on icon at bounding box center [23, 4] width 0 height 0
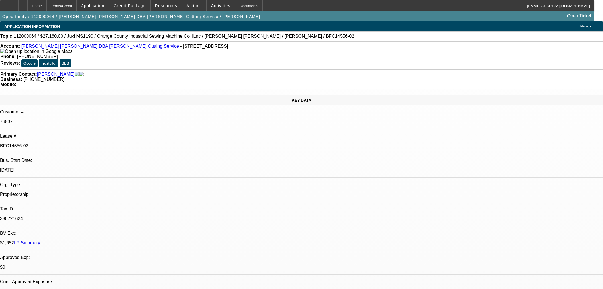
select select "0"
select select "0.1"
select select "4"
select select "0"
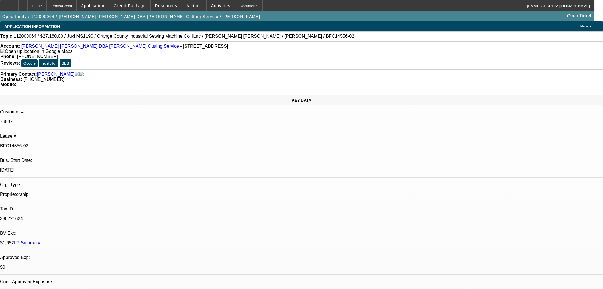
select select "0"
select select "0.1"
select select "4"
select select "0"
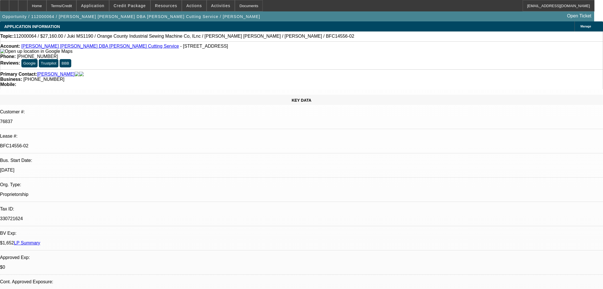
select select "0.1"
select select "4"
select select "0"
select select "0.1"
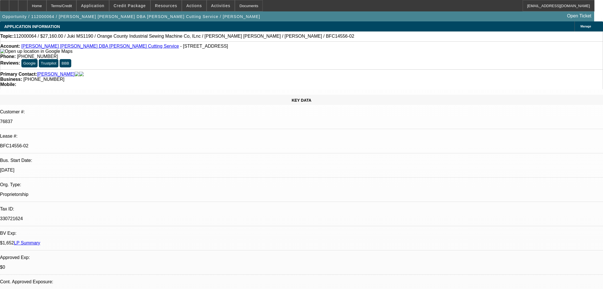
select select "4"
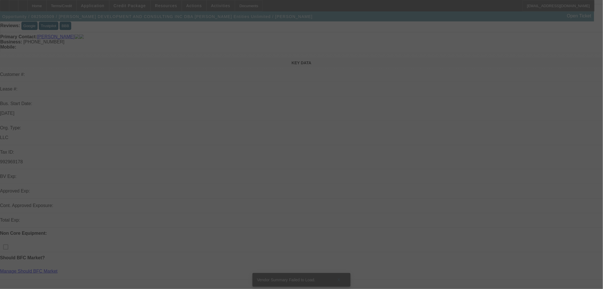
scroll to position [53, 0]
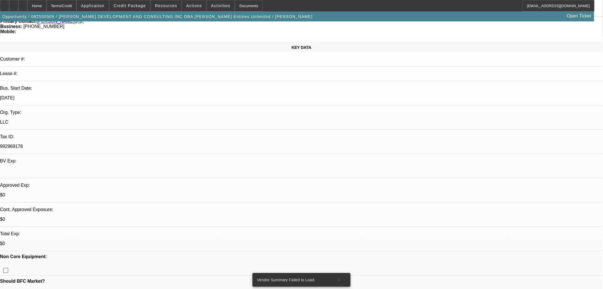
select select "0.15"
select select "2"
select select "0"
select select "6"
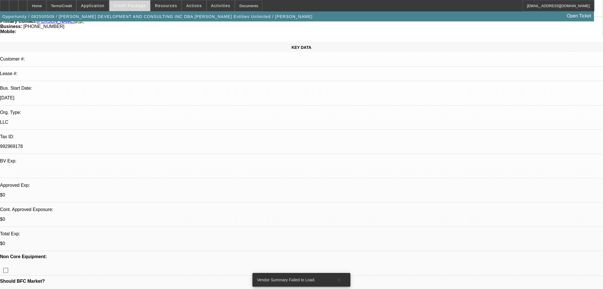
click at [135, 4] on span "Credit Package" at bounding box center [130, 5] width 32 height 5
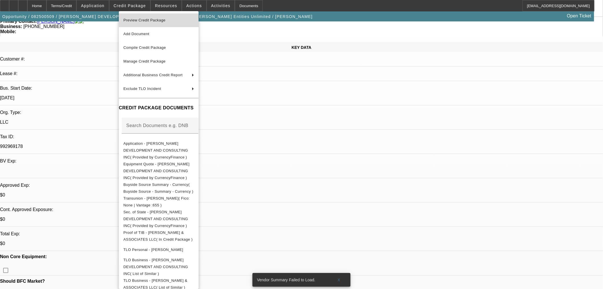
click at [165, 22] on span "Preview Credit Package" at bounding box center [144, 20] width 42 height 4
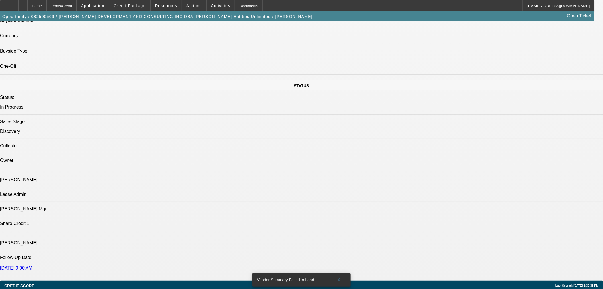
scroll to position [739, 0]
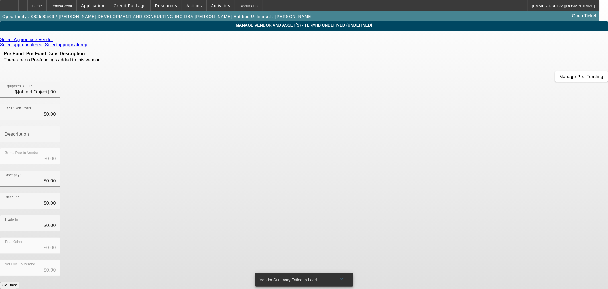
type input "$85,000.00"
click at [54, 42] on icon at bounding box center [54, 39] width 0 height 5
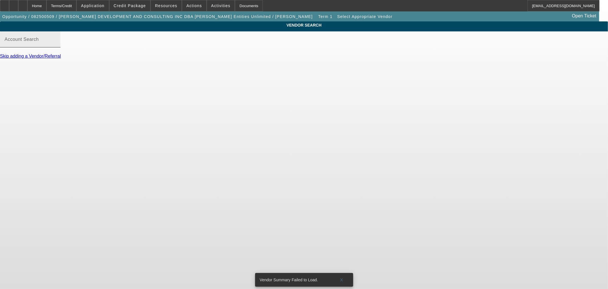
click at [56, 44] on input "Account Search" at bounding box center [30, 41] width 51 height 7
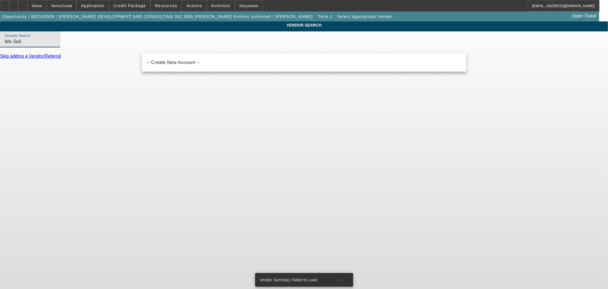
click at [56, 45] on input "We Sell" at bounding box center [30, 41] width 51 height 7
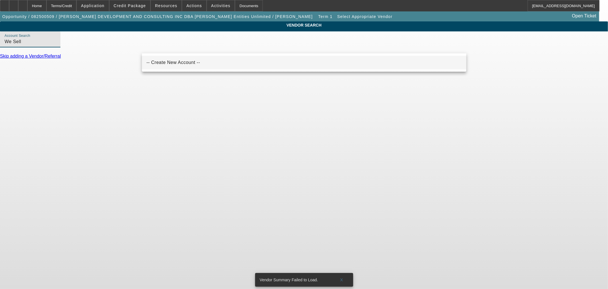
click at [176, 65] on span "-- Create New Account --" at bounding box center [174, 62] width 54 height 7
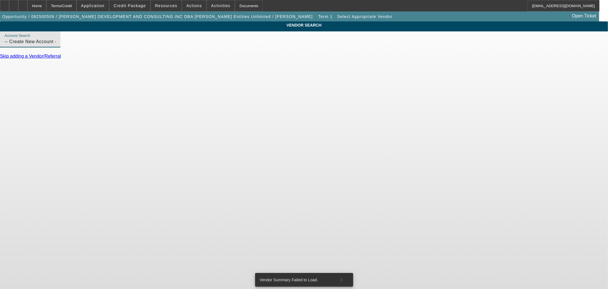
click at [56, 44] on input "-- Create New Account --" at bounding box center [30, 41] width 51 height 7
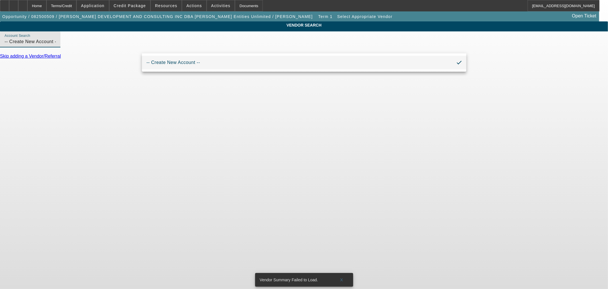
click at [56, 44] on input "-- Create New Account --" at bounding box center [30, 41] width 51 height 7
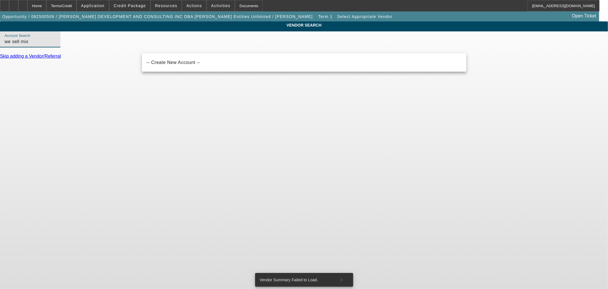
type input "we sell mix"
click at [209, 93] on body "Home Terms/Credit Application Credit Package Resources Actions Activities Docum…" at bounding box center [304, 144] width 608 height 289
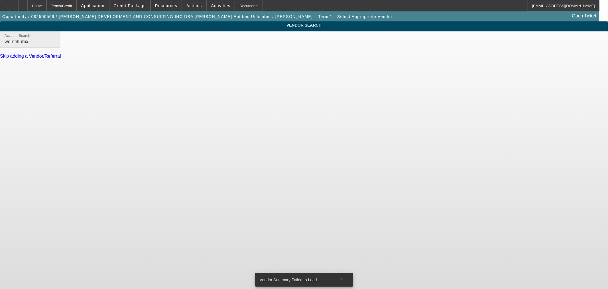
click at [56, 45] on input "we sell mix" at bounding box center [30, 41] width 51 height 7
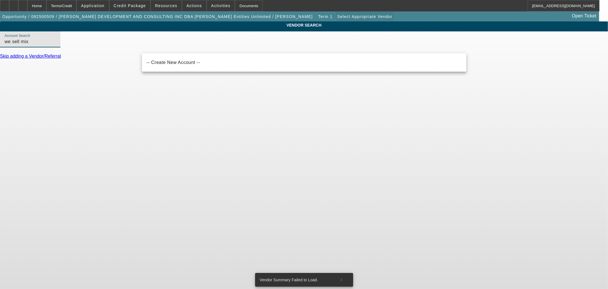
click at [336, 13] on span at bounding box center [365, 17] width 58 height 14
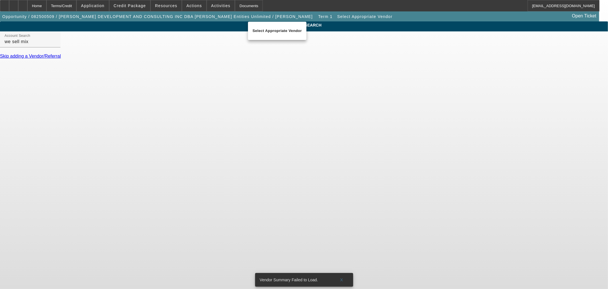
drag, startPoint x: 226, startPoint y: 41, endPoint x: 226, endPoint y: 46, distance: 4.9
click at [226, 41] on div at bounding box center [304, 144] width 608 height 289
click at [56, 45] on input "we sell mix" at bounding box center [30, 41] width 51 height 7
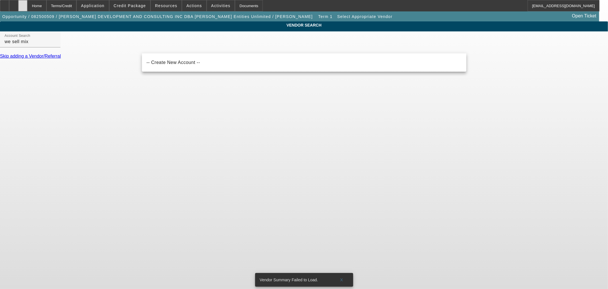
click at [27, 4] on div at bounding box center [22, 5] width 9 height 11
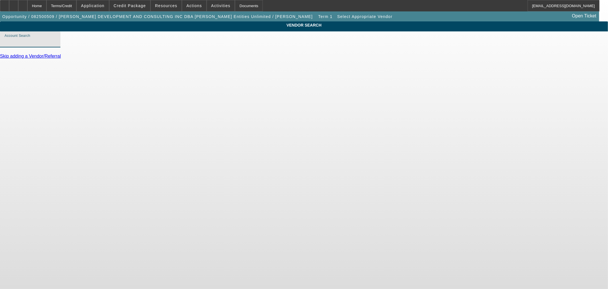
click at [56, 45] on input "Account Search" at bounding box center [30, 41] width 51 height 7
click at [56, 45] on input "we sell mix" at bounding box center [30, 41] width 51 height 7
type input "we sell mix"
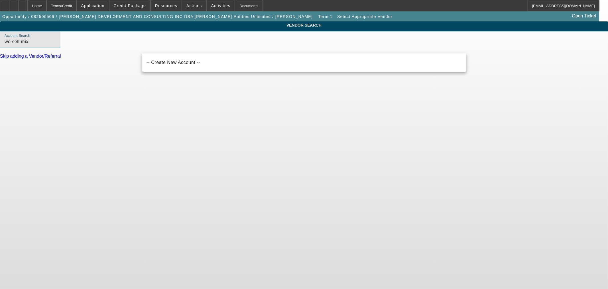
click at [187, 120] on body "Home Terms/Credit Application Credit Package Resources Actions Activities Docum…" at bounding box center [304, 144] width 608 height 289
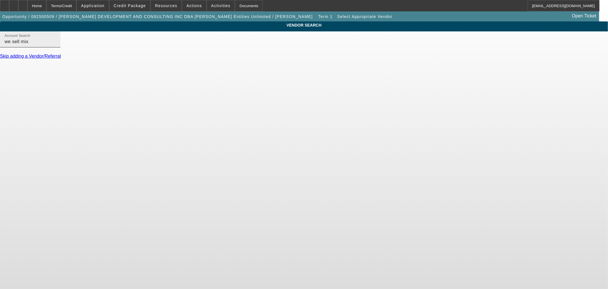
click at [56, 45] on input "we sell mix" at bounding box center [30, 41] width 51 height 7
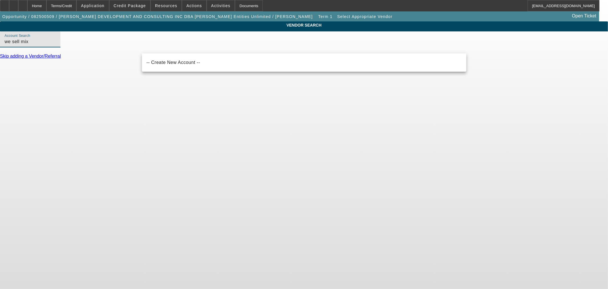
click at [56, 45] on input "we sell mix" at bounding box center [30, 41] width 51 height 7
click at [337, 15] on span "Select Appropriate Vendor" at bounding box center [364, 16] width 55 height 5
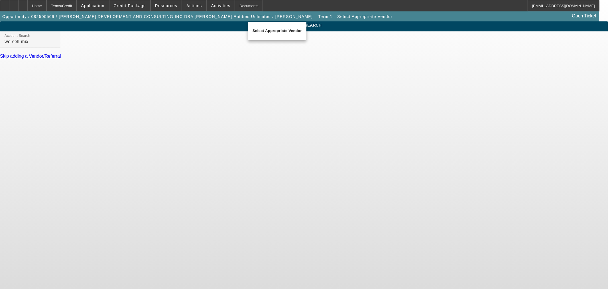
click at [286, 38] on div "Select Appropriate Vendor" at bounding box center [277, 31] width 58 height 18
click at [336, 13] on span at bounding box center [365, 17] width 58 height 14
click at [270, 29] on b "Select Appropriate Vendor" at bounding box center [277, 31] width 49 height 4
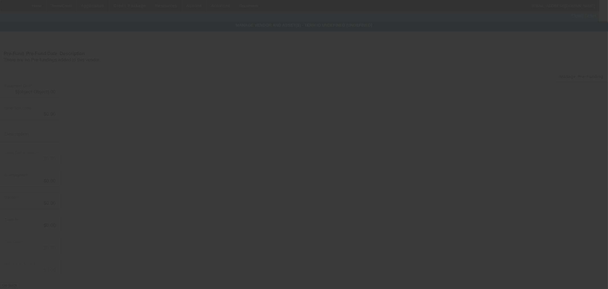
type input "$85,000.00"
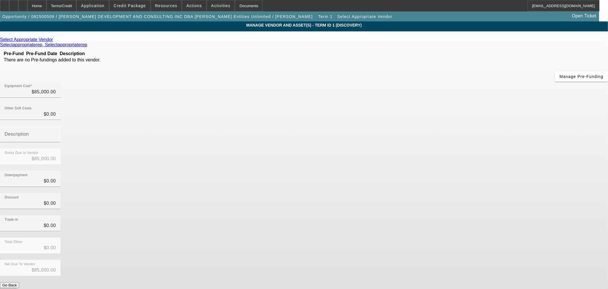
click at [54, 41] on icon at bounding box center [54, 39] width 0 height 5
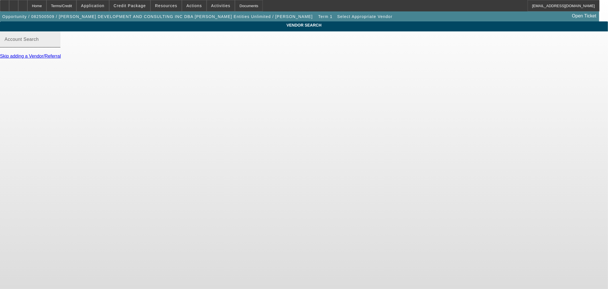
click at [56, 47] on div "Account Search" at bounding box center [30, 39] width 51 height 16
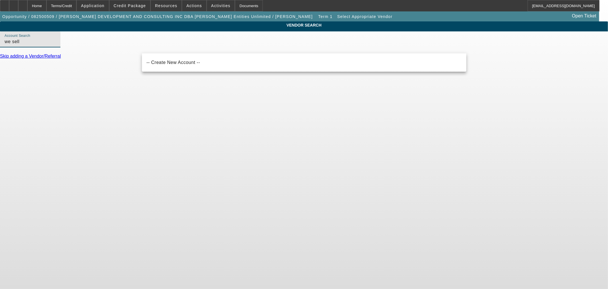
type input "we sell"
click at [56, 45] on input "we sell" at bounding box center [30, 41] width 51 height 7
click at [23, 4] on icon at bounding box center [23, 4] width 0 height 0
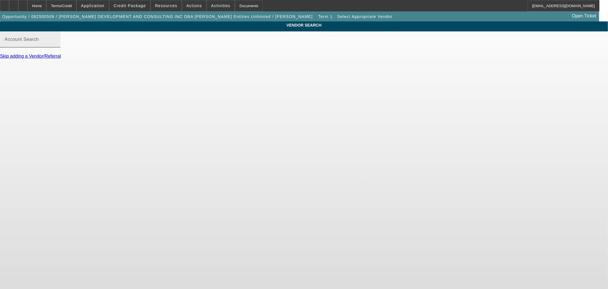
click at [56, 47] on div "Account Search" at bounding box center [30, 39] width 51 height 16
click at [56, 45] on input "Account Search" at bounding box center [30, 41] width 51 height 7
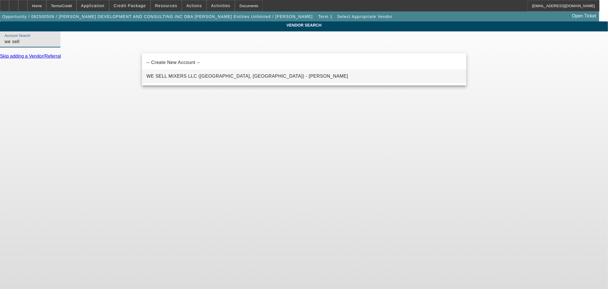
click at [178, 74] on span "WE SELL MIXERS LLC (BRADENTON, FL) - Bracho, Carlos" at bounding box center [248, 76] width 202 height 7
type input "WE SELL MIXERS LLC (BRADENTON, FL) - Bracho, Carlos"
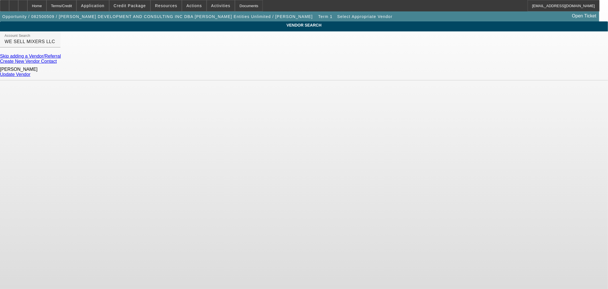
click at [31, 72] on link "Update Vendor" at bounding box center [15, 74] width 31 height 5
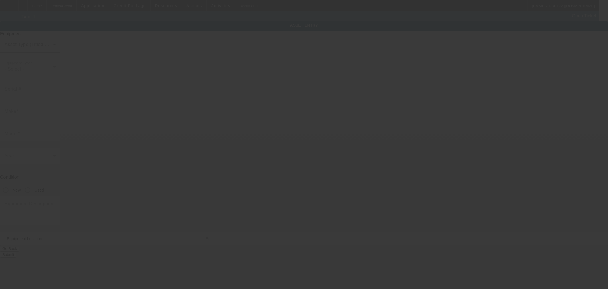
type input "Peterbilt"
type input "357"
type textarea "Category: Mixer Trucks / Asphalt Trucks / Concrete Trucks"
type input "2626 S Loop W"
type input "Houston"
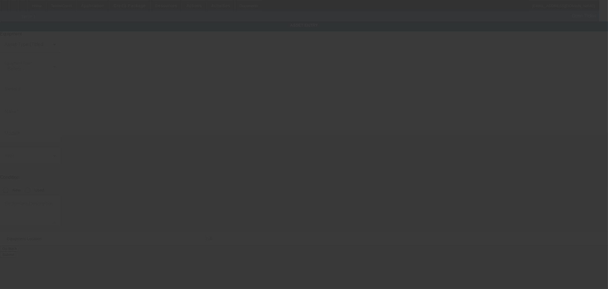
type input "77054"
type input "Harris"
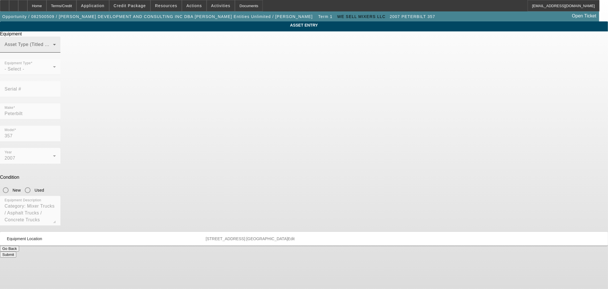
click at [53, 50] on span at bounding box center [29, 46] width 48 height 7
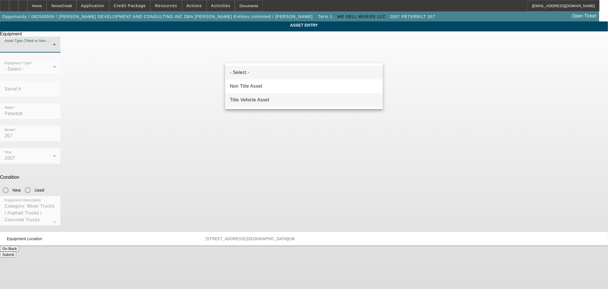
click at [281, 98] on mat-option "Title Vehicle Asset" at bounding box center [304, 100] width 158 height 14
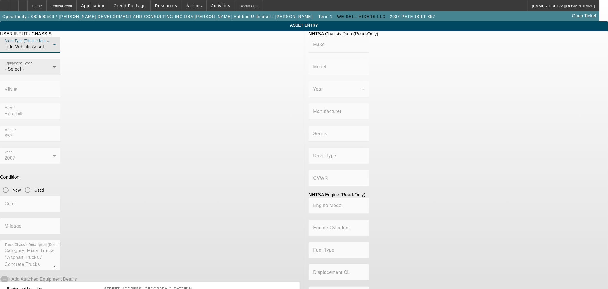
click at [53, 72] on div "- Select -" at bounding box center [29, 69] width 48 height 7
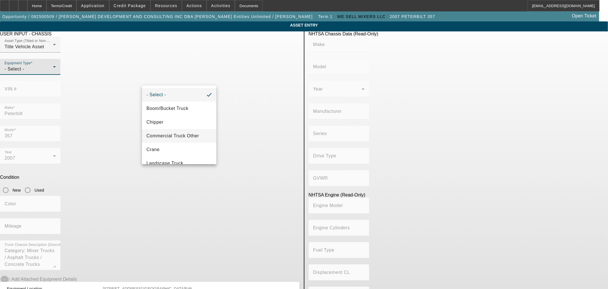
click at [187, 134] on span "Commercial Truck Other" at bounding box center [173, 135] width 52 height 7
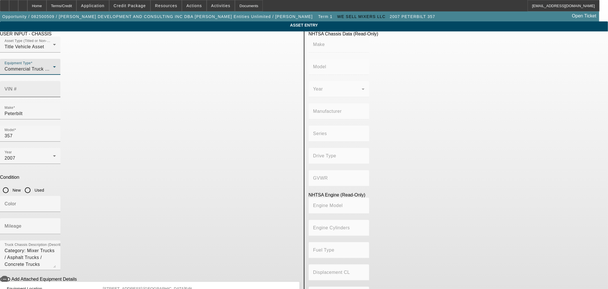
click at [56, 88] on input "VIN #" at bounding box center [30, 91] width 51 height 7
paste input "1NPAL50X87D654357"
type input "1NPAL50X87D654357"
type input "PETERBILT"
type input "357"
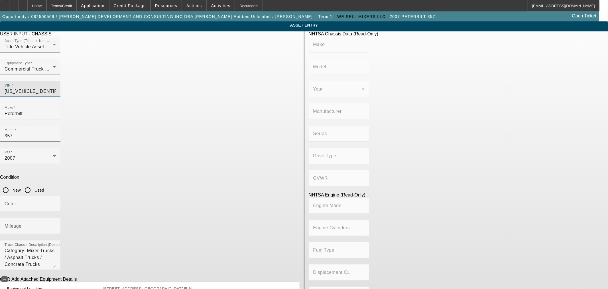
type input "PETERBILT MOTORS COMPANY"
type input "6x4"
type input "Class 8: 33,001 lb and above (14,969 kg and above)"
type input "ISL"
type input "6"
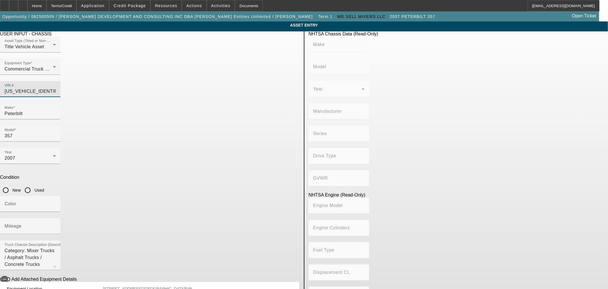
type input "Diesel"
type input "543.11132244311"
type input "8.9"
type input "1NPAL50X87D654357"
click at [33, 184] on input "Used" at bounding box center [27, 189] width 11 height 11
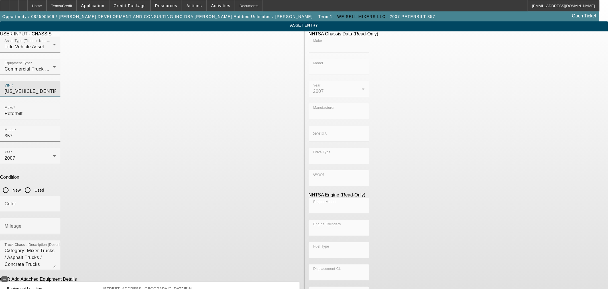
radio input "true"
type input "PETERBILT"
type input "357"
type input "PETERBILT MOTORS COMPANY"
type input "6x4"
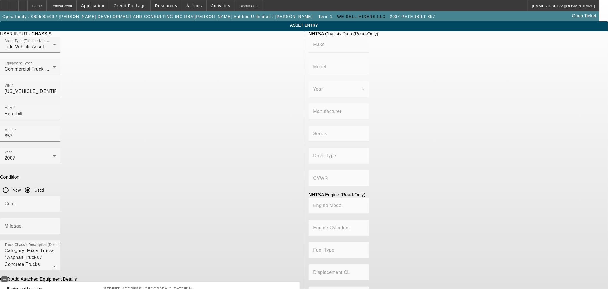
type input "Class 8: 33,001 lb and above (14,969 kg and above)"
type input "ISL"
type input "6"
type input "Diesel"
type input "543.11132244311"
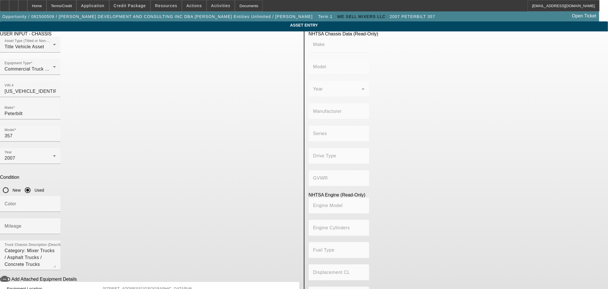
type input "8.9"
click at [56, 225] on input "Mileage" at bounding box center [30, 228] width 51 height 7
paste input "274624"
type input "274624"
click at [56, 202] on input "Color" at bounding box center [30, 205] width 51 height 7
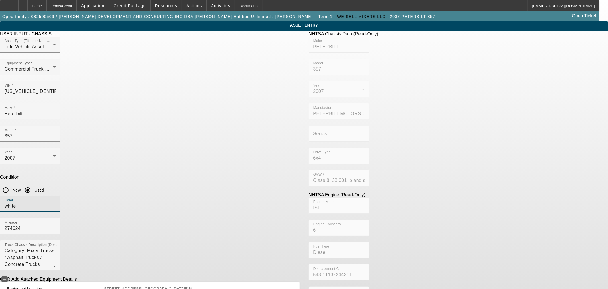
type input "white"
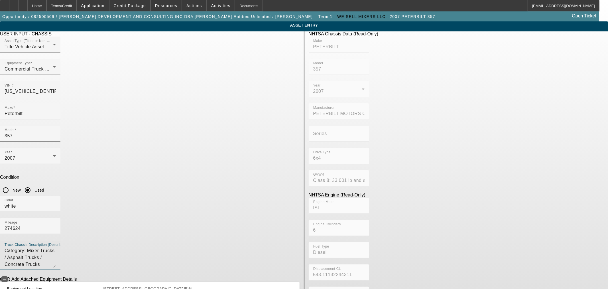
drag, startPoint x: 247, startPoint y: 170, endPoint x: 133, endPoint y: 159, distance: 114.3
click at [133, 159] on app-asset-collateral-manage "ASSET ENTRY Delete asset USER INPUT - CHASSIS Asset Type (Titled or Non-Titled)…" at bounding box center [304, 179] width 608 height 316
paste textarea "This is a 2007 Peterbilt model 357. It has a MTM Mixer with a capacity of 10.5 …"
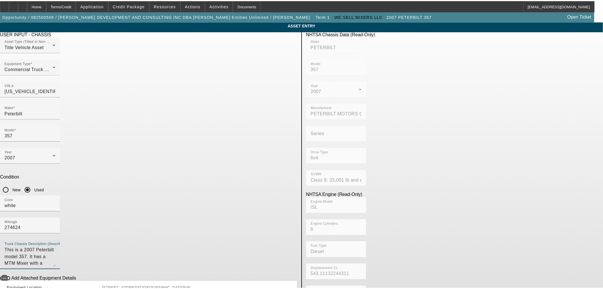
scroll to position [5, 0]
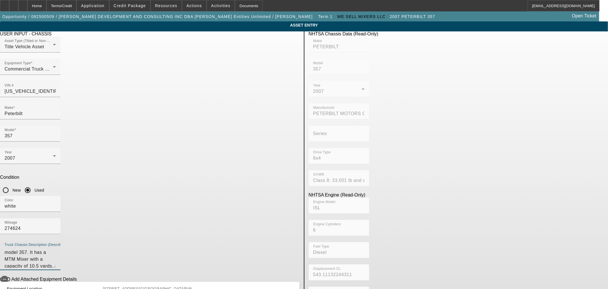
click at [56, 247] on textarea "This is a 2007 Peterbilt model 357. It has a MTM Mixer with a capacity of 10.5 …" at bounding box center [30, 257] width 51 height 21
paste textarea "https://wesellmixersus.com/product/2007-peterbilt-357mtm-105-yardsstock-ra-7008…"
type textarea "This is a 2007 Peterbilt model 357. It has a MTM Mixer with a capacity of 10.5 …"
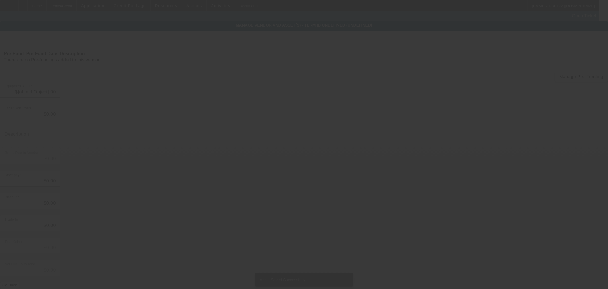
type input "$85,000.00"
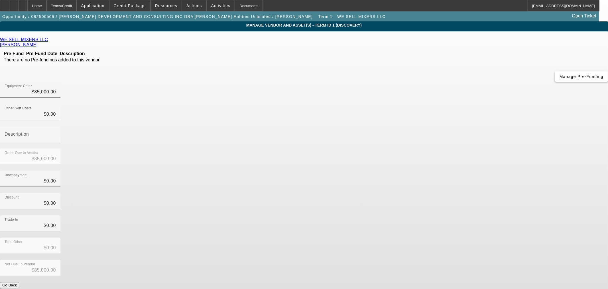
click at [555, 79] on span "button" at bounding box center [581, 77] width 53 height 14
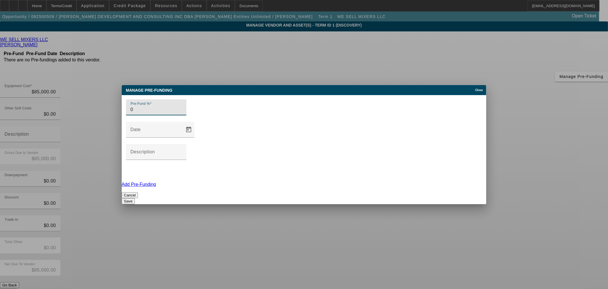
type input "0"
click at [135, 198] on button "Save" at bounding box center [128, 201] width 13 height 6
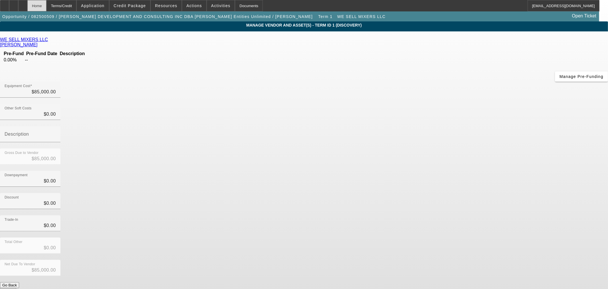
click at [46, 6] on div "Home" at bounding box center [36, 5] width 19 height 11
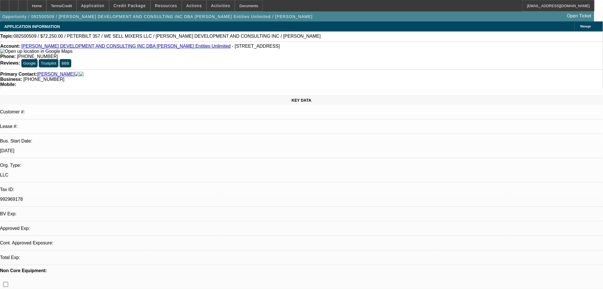
select select "0.15"
select select "2"
select select "0"
select select "6"
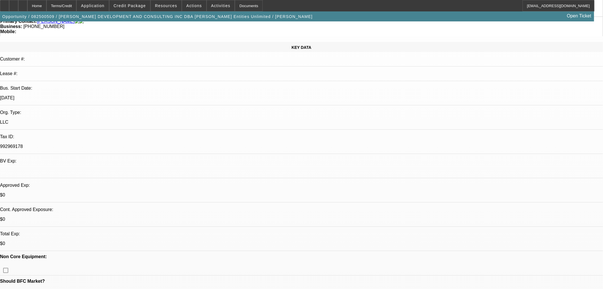
scroll to position [105, 0]
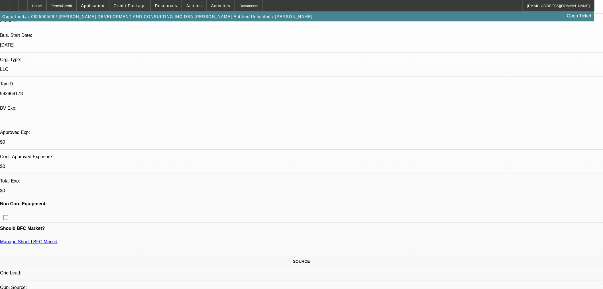
drag, startPoint x: 153, startPoint y: 155, endPoint x: 166, endPoint y: 156, distance: 12.9
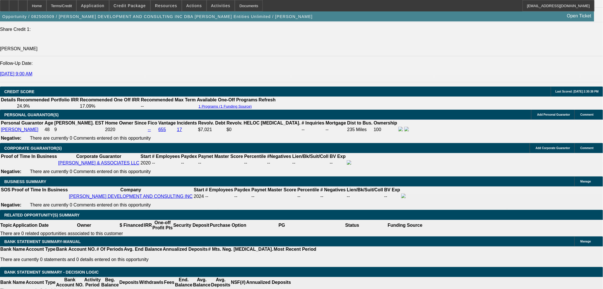
scroll to position [792, 0]
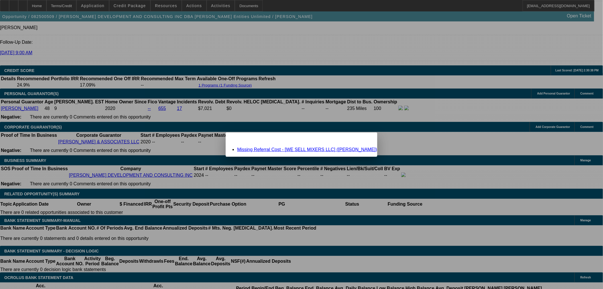
scroll to position [0, 0]
click at [275, 151] on li "Missing Referral Cost - [WE SELL MIXERS LLC] (Bracho, Carlos)" at bounding box center [307, 149] width 140 height 5
click at [298, 149] on link "Missing Referral Cost - [WE SELL MIXERS LLC] (Bracho, Carlos)" at bounding box center [307, 149] width 140 height 5
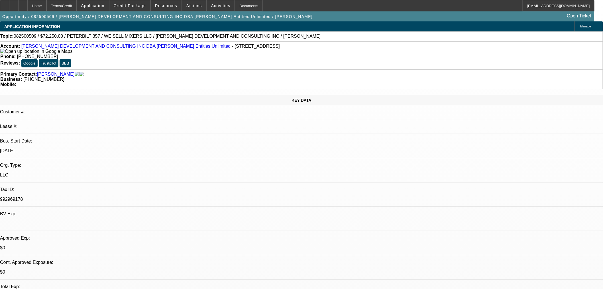
scroll to position [792, 0]
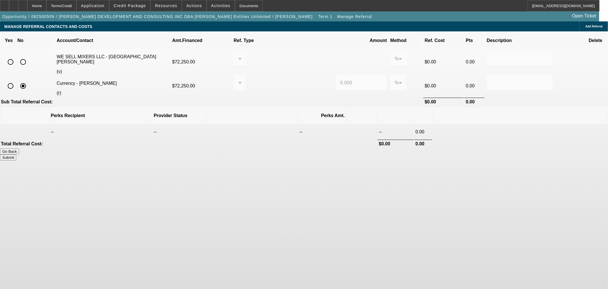
click at [29, 56] on input "radio" at bounding box center [22, 61] width 11 height 11
radio input "true"
click at [16, 154] on button "Submit" at bounding box center [8, 157] width 16 height 6
type input "0.000"
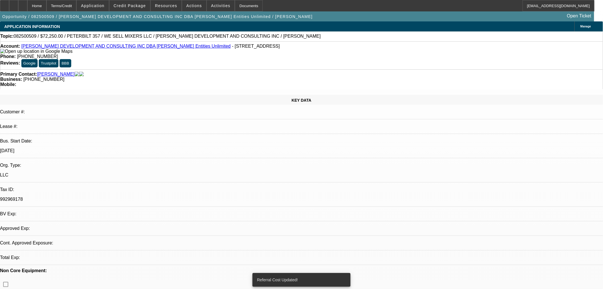
select select "0.15"
select select "2"
select select "0"
select select "6"
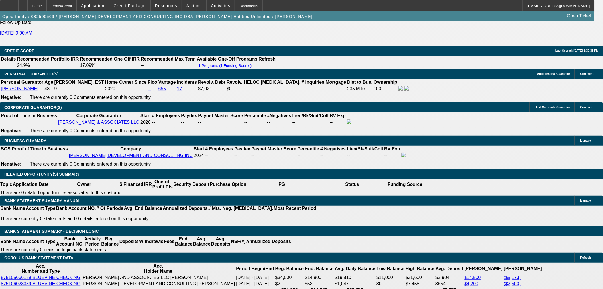
scroll to position [792, 0]
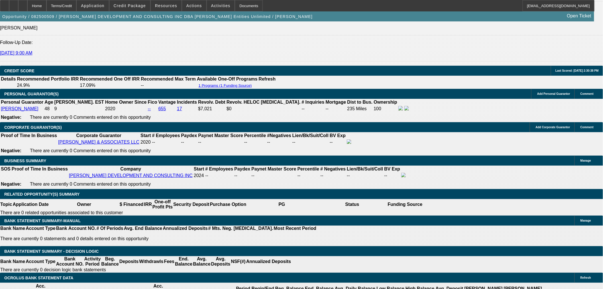
drag, startPoint x: 103, startPoint y: 190, endPoint x: 200, endPoint y: 191, distance: 97.0
type input "232"
type input "$464.00"
type input "UNKNOWN"
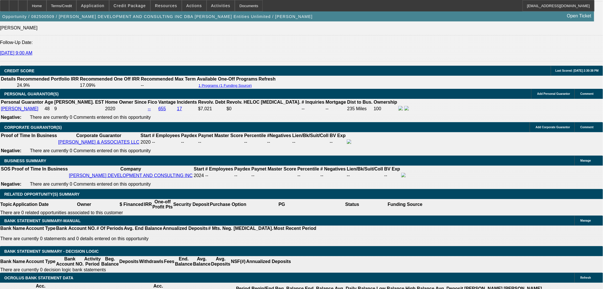
type input "2325"
type input "$4,650.00"
type input "23.2"
type input "$2,325.00"
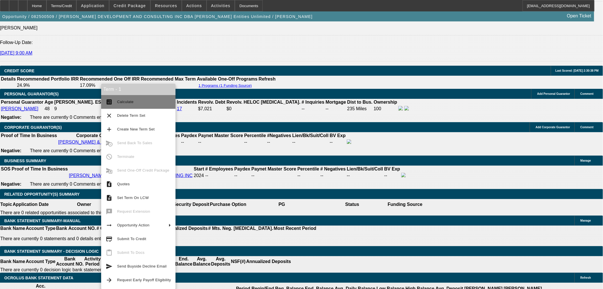
click at [135, 104] on span "Calculate" at bounding box center [144, 101] width 54 height 7
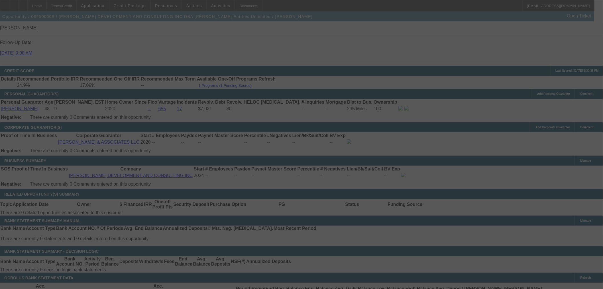
select select "0.15"
select select "2"
select select "0"
select select "6"
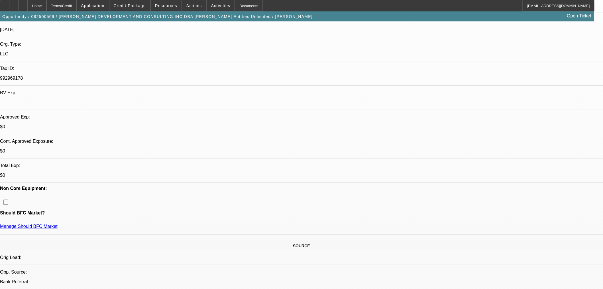
scroll to position [105, 0]
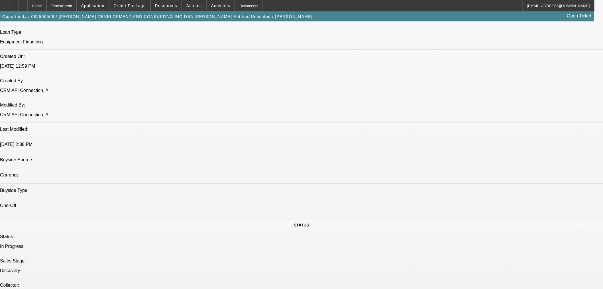
scroll to position [422, 0]
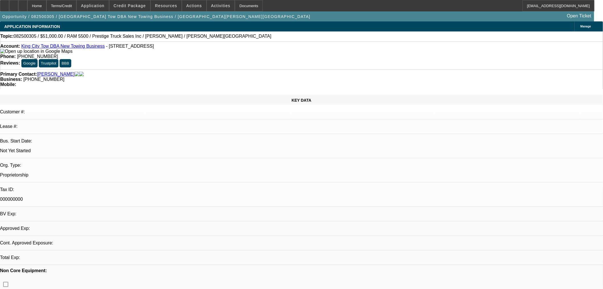
select select "0"
select select "2"
select select "0"
select select "4"
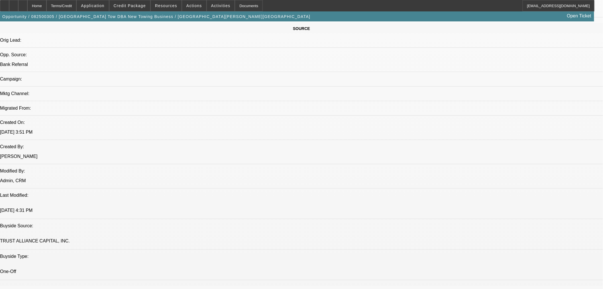
scroll to position [317, 0]
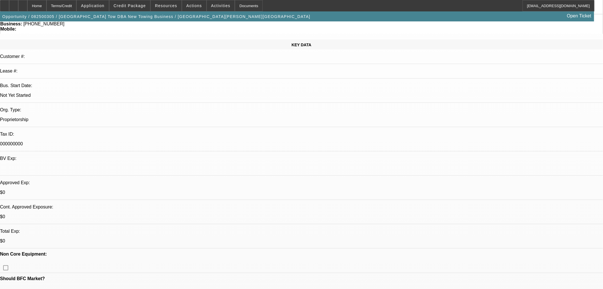
scroll to position [0, 0]
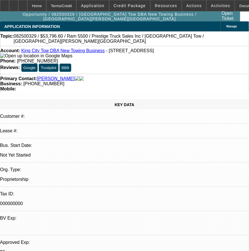
select select "0.1"
select select "2"
select select "0.1"
select select "4"
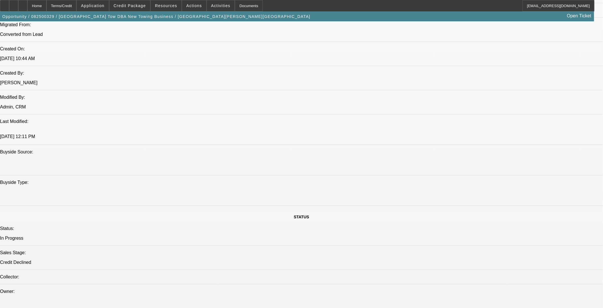
scroll to position [422, 0]
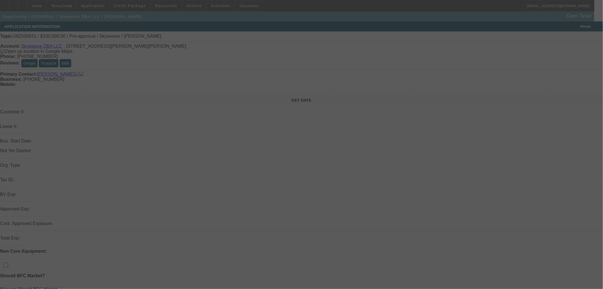
select select "0"
select select "2"
select select "0.1"
select select "4"
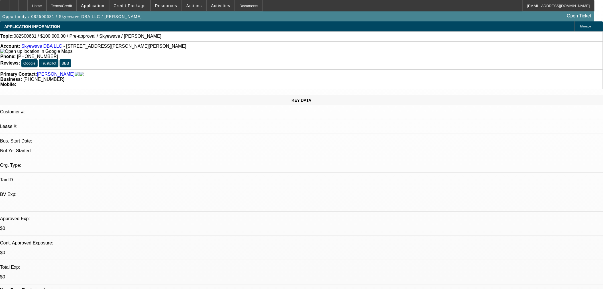
click at [49, 48] on link "Skyewave DBA LLC" at bounding box center [41, 46] width 41 height 5
click at [144, 13] on div "Opportunity / 082500631 / Skyewave DBA LLC / [PERSON_NAME] Open Ticket" at bounding box center [297, 16] width 594 height 10
click at [145, 8] on span at bounding box center [129, 6] width 41 height 14
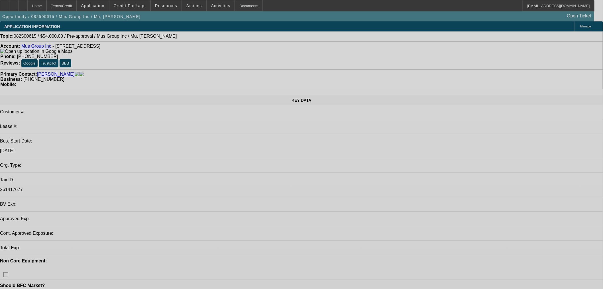
select select "0"
select select "2"
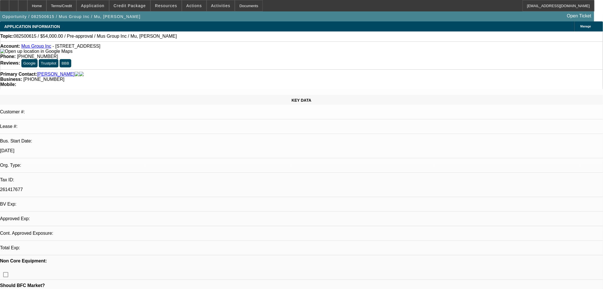
select select "2"
select select "0.1"
select select "4"
click at [45, 48] on link "Mus Group Inc" at bounding box center [36, 46] width 30 height 5
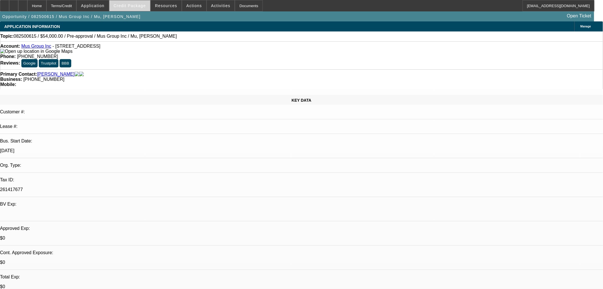
click at [133, 7] on span "Credit Package" at bounding box center [130, 5] width 32 height 5
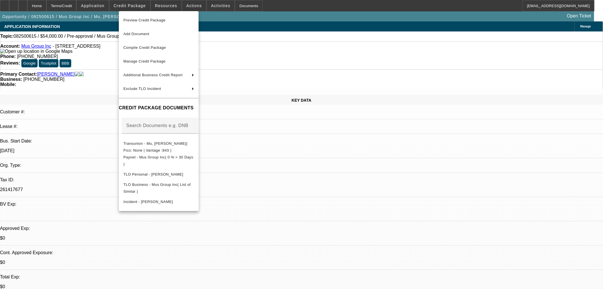
click at [267, 184] on div at bounding box center [301, 144] width 603 height 289
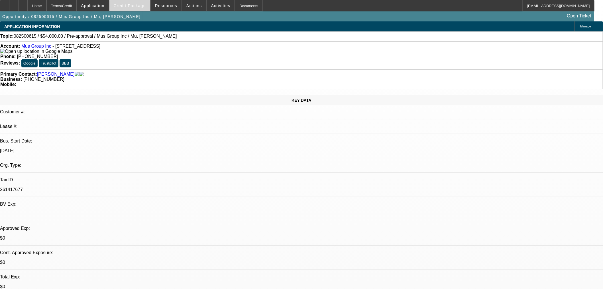
click at [136, 2] on span at bounding box center [129, 6] width 41 height 14
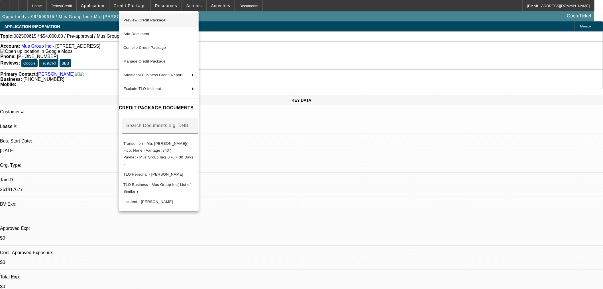
click at [187, 22] on span "Preview Credit Package" at bounding box center [158, 20] width 71 height 7
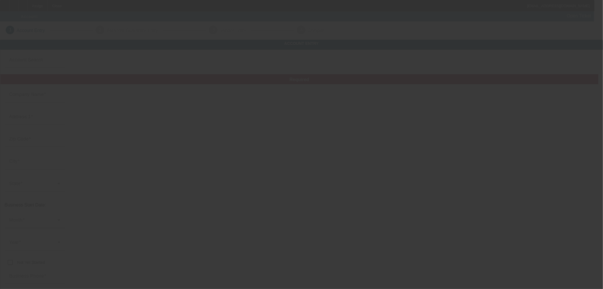
type input "Currency"
type input "[PERSON_NAME] IEWD INCORPORATED"
type input "26954 Campau Ln"
type input "48045"
type input "Harrison Township"
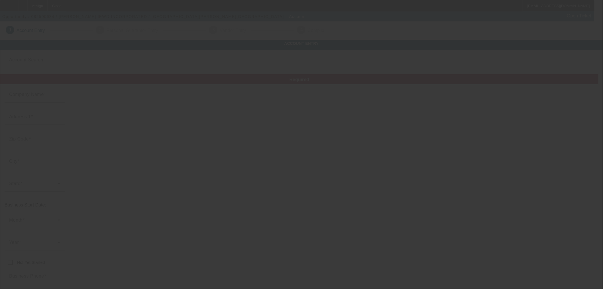
type input "(586) 265-4313"
type input "marottaincorporated@gmail.com"
type input "Macomb"
type input "99-4990853"
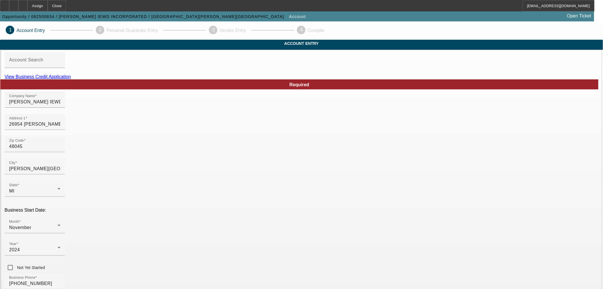
click at [71, 79] on link "View Business Credit Application" at bounding box center [38, 76] width 66 height 5
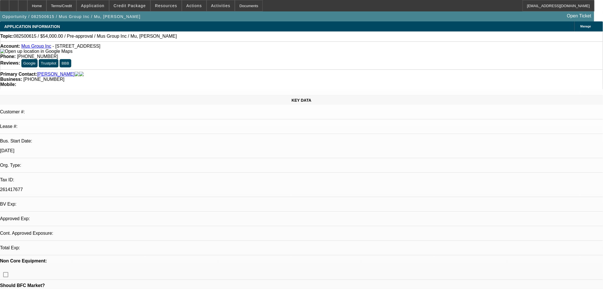
select select "0"
select select "2"
select select "0.1"
select select "4"
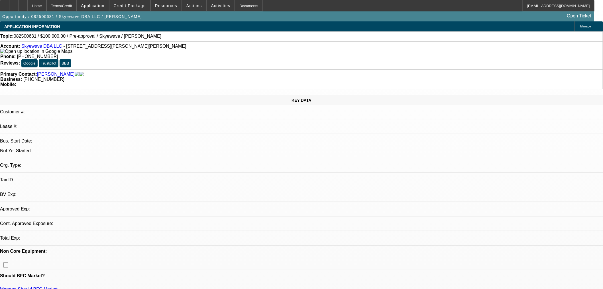
select select "0"
select select "2"
select select "0.1"
select select "4"
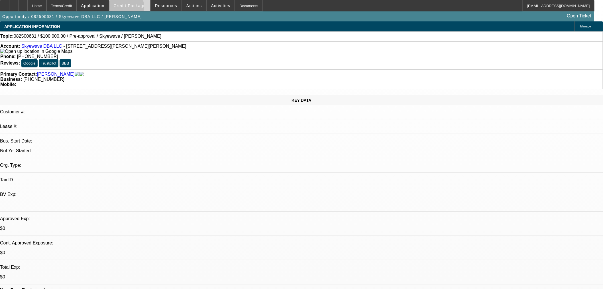
click at [131, 9] on span at bounding box center [129, 6] width 41 height 14
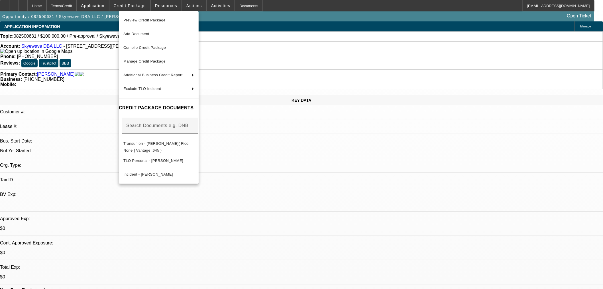
click at [105, 64] on div at bounding box center [301, 144] width 603 height 289
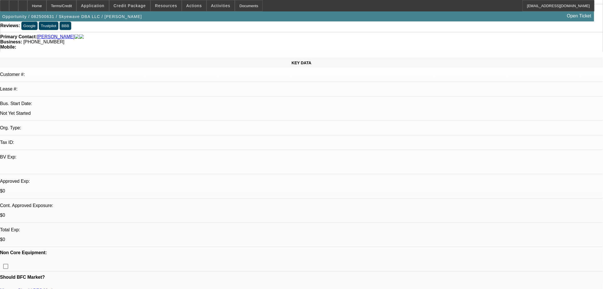
scroll to position [53, 0]
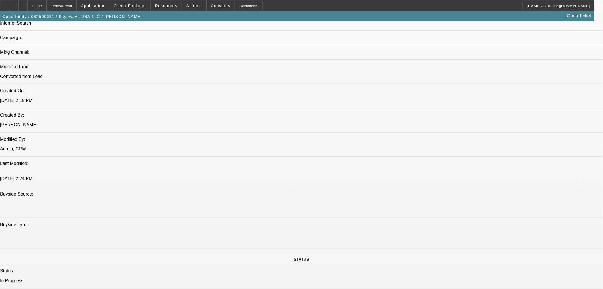
scroll to position [422, 0]
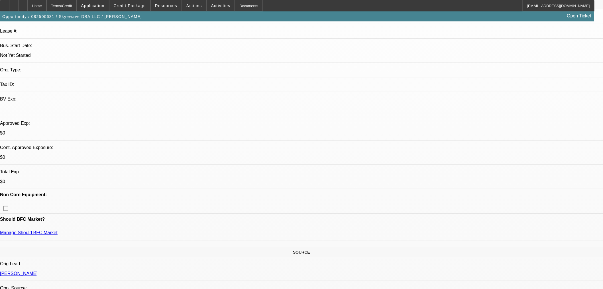
scroll to position [105, 0]
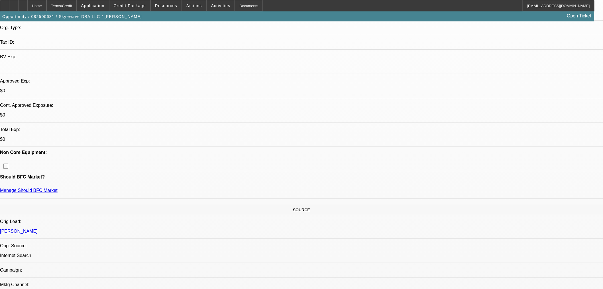
scroll to position [158, 0]
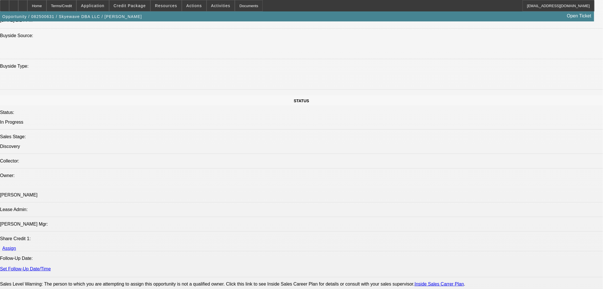
scroll to position [580, 0]
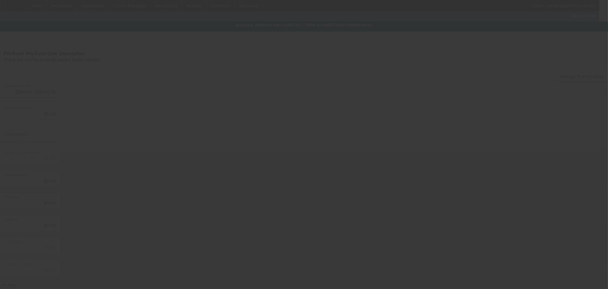
type input "$100,000.00"
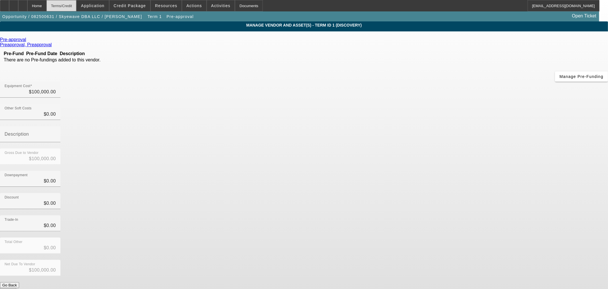
click at [66, 4] on div "Terms/Credit" at bounding box center [61, 5] width 30 height 11
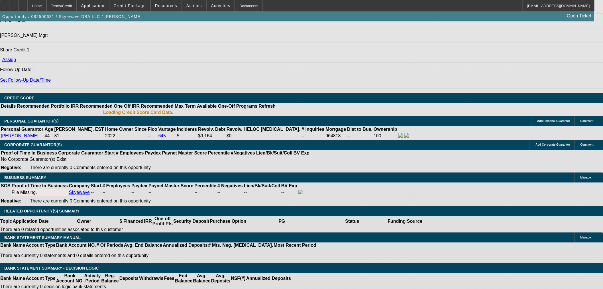
select select "0"
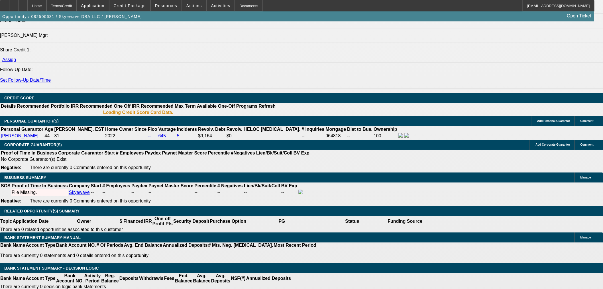
select select "2"
select select "0.1"
select select "4"
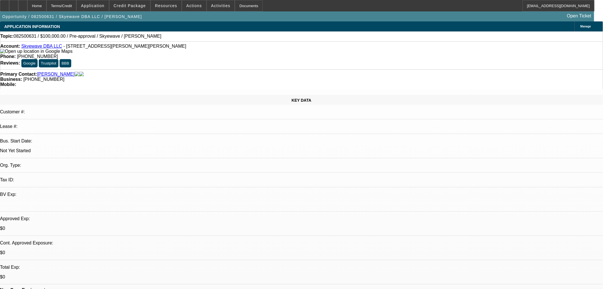
click at [45, 48] on link "Skyewave DBA LLC" at bounding box center [41, 46] width 41 height 5
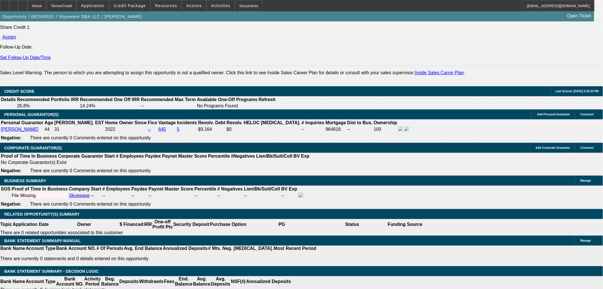
scroll to position [686, 0]
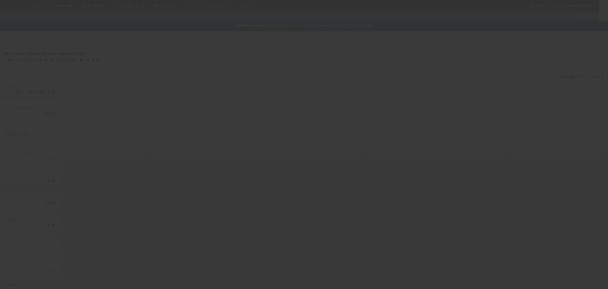
type input "$100,000.00"
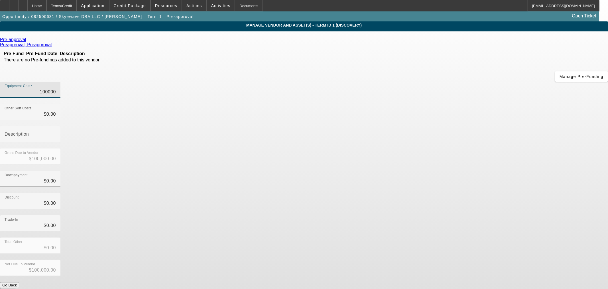
click at [56, 88] on input "100000" at bounding box center [30, 91] width 51 height 7
type input "6"
type input "$6.00"
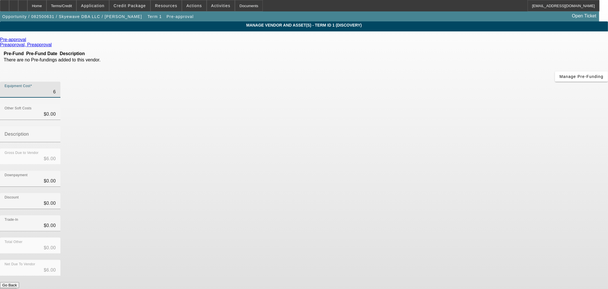
type input "65"
type input "$65.00"
type input "650"
type input "$650.00"
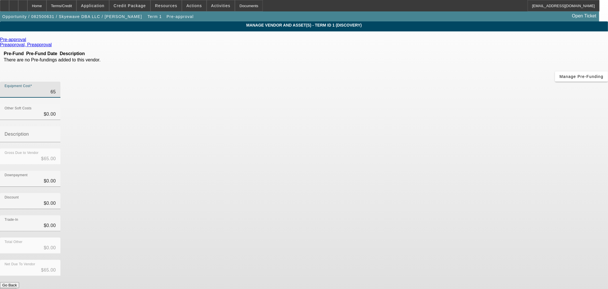
type input "$650.00"
type input "6500"
type input "$6,500.00"
type input "65000"
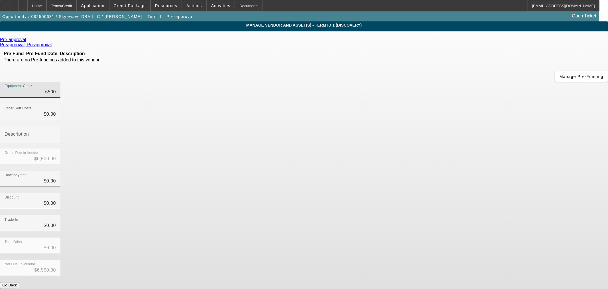
type input "$65,000.00"
click at [16, 288] on button "Submit" at bounding box center [8, 291] width 16 height 6
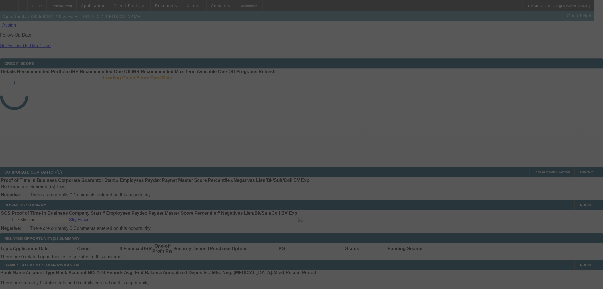
scroll to position [728, 0]
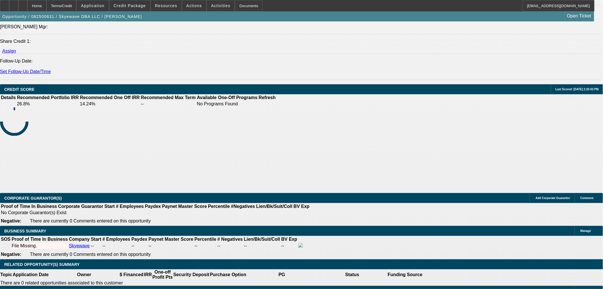
select select "0"
select select "2"
select select "0.1"
select select "4"
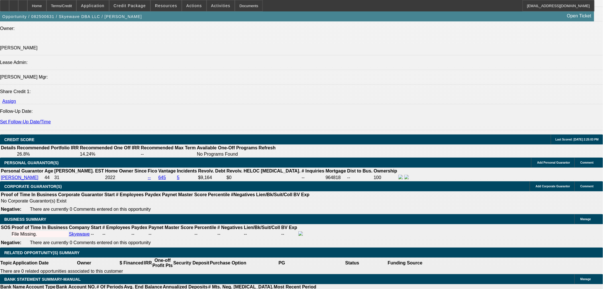
scroll to position [714, 0]
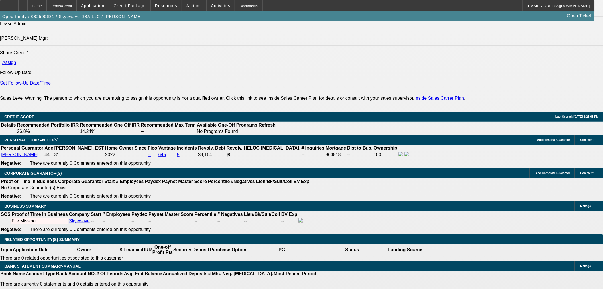
type input "$8,000.00"
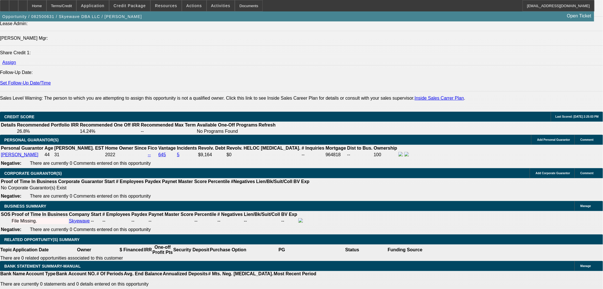
type input "$1,500.00"
type input "$3,000.00"
type input "48"
type input "$0.24"
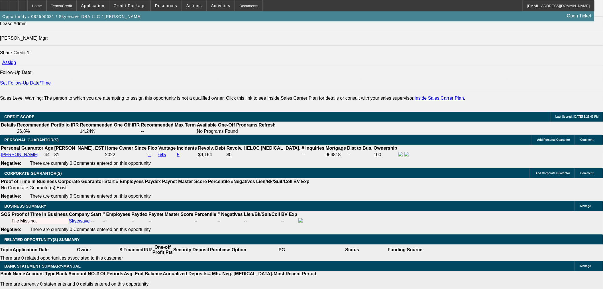
type input "$0.12"
type input "48"
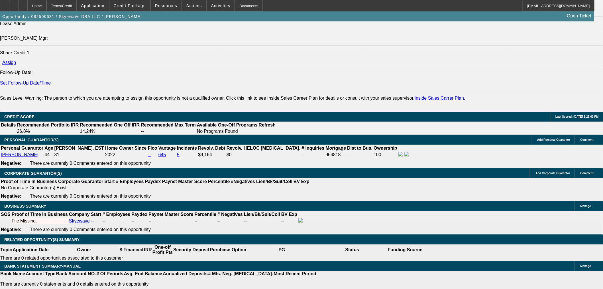
type input "$1,500.00"
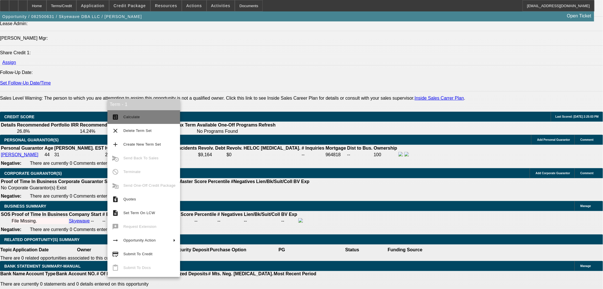
click at [126, 117] on span "Calculate" at bounding box center [131, 117] width 17 height 4
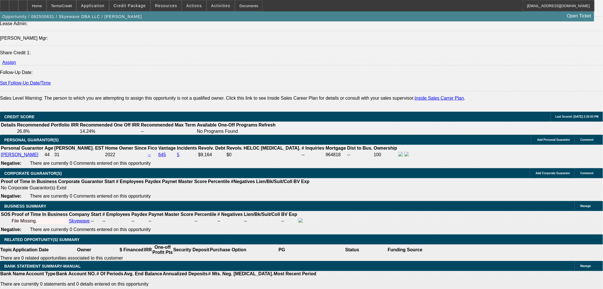
type input "$3,000.00"
type input "1220"
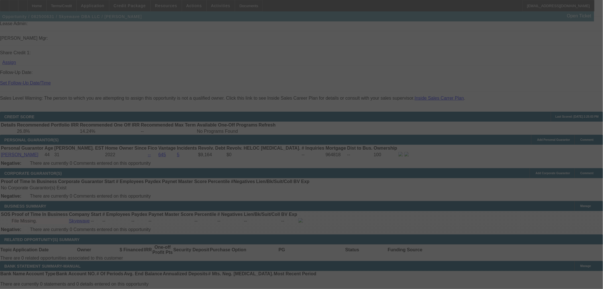
select select "0"
select select "2"
select select "0.1"
select select "4"
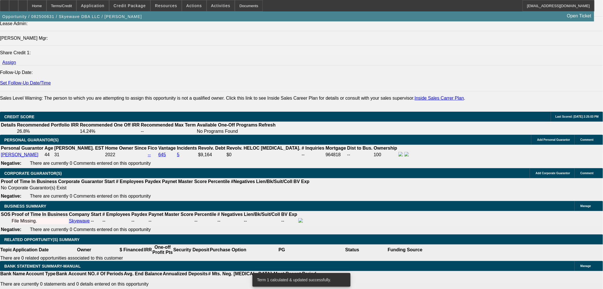
type input "UNKNOWN"
type input "2"
type input "$2,473.24"
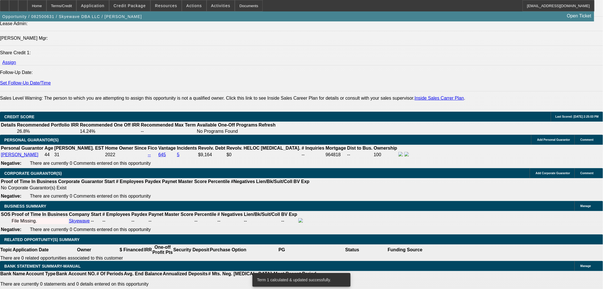
type input "$1,236.62"
type input "20"
type input "$3,469.06"
type input "$1,734.53"
type input "20"
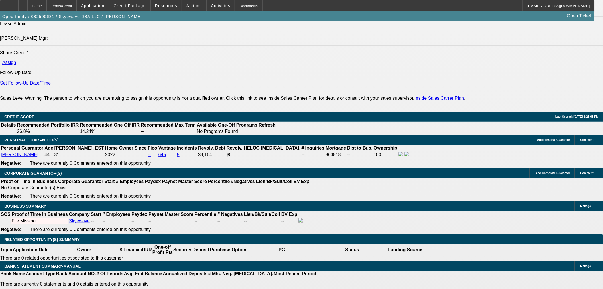
drag, startPoint x: 103, startPoint y: 177, endPoint x: 141, endPoint y: 173, distance: 38.7
type input "1750"
type input "$3,500.00"
type input "20.5"
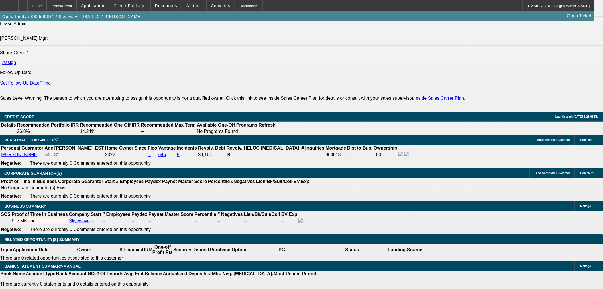
type input "$1,750.00"
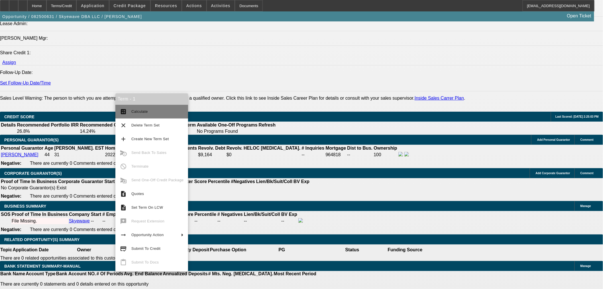
click at [140, 111] on span "Calculate" at bounding box center [139, 111] width 17 height 4
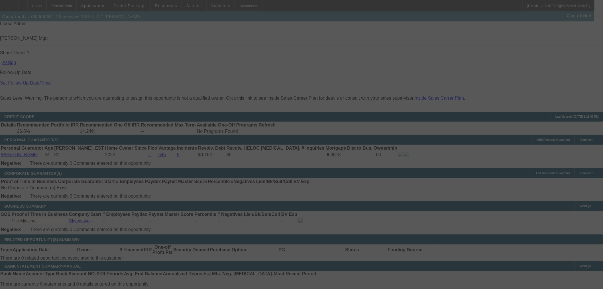
select select "0"
select select "2"
select select "0.1"
select select "4"
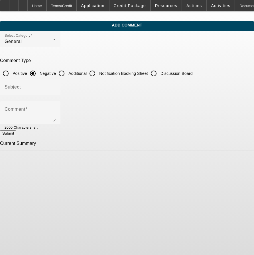
click at [159, 72] on input "Discussion Board" at bounding box center [153, 73] width 11 height 11
radio input "true"
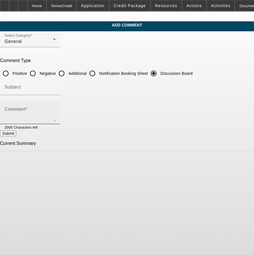
click at [56, 108] on textarea "Comment" at bounding box center [30, 115] width 51 height 14
click at [56, 110] on textarea "Add notes on LLC and conversation on the start up nature of the business - - -" at bounding box center [30, 115] width 51 height 14
click at [56, 116] on textarea "Add notes on LLC and conversation on the start up nature of the business - - - …" at bounding box center [30, 115] width 51 height 14
drag, startPoint x: 161, startPoint y: 118, endPoint x: 178, endPoint y: 119, distance: 16.5
click at [56, 118] on textarea "Add notes on LLC and conversation on the start up nature of the business - - - …" at bounding box center [30, 115] width 51 height 14
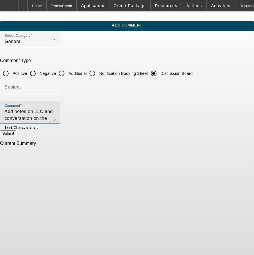
scroll to position [6, 0]
click at [56, 118] on textarea "Add notes on LLC and conversation on the start up nature of the business - - - …" at bounding box center [30, 115] width 51 height 14
type textarea "Add notes on LLC and conversation on the start up nature of the business - - - …"
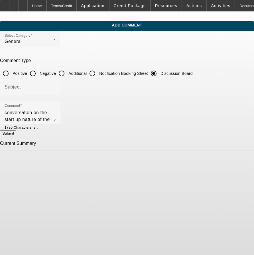
click at [16, 131] on button "Submit" at bounding box center [8, 134] width 16 height 6
radio input "true"
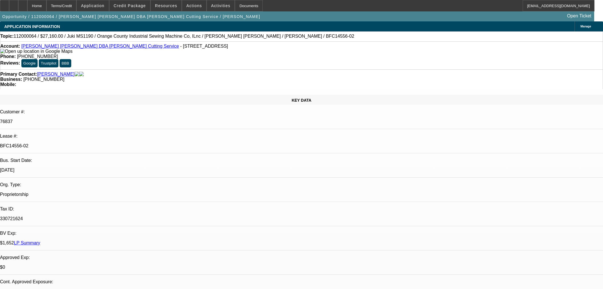
select select "0"
select select "0.1"
select select "4"
select select "0"
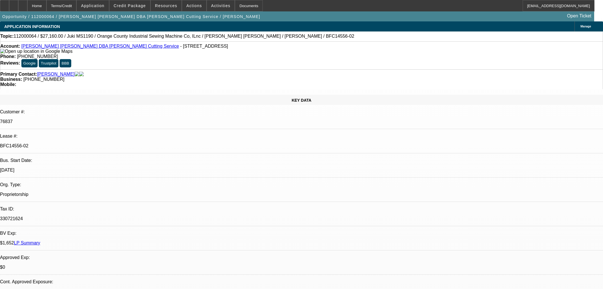
select select "0"
select select "0.1"
select select "4"
select select "0"
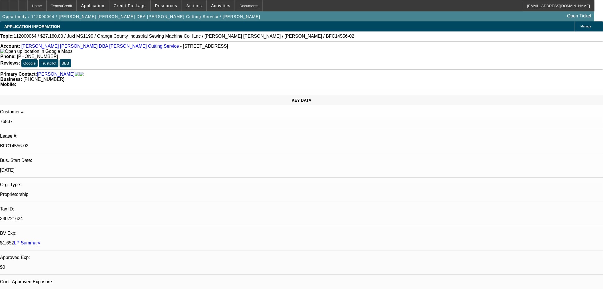
select select "0.1"
select select "4"
select select "0"
select select "0.1"
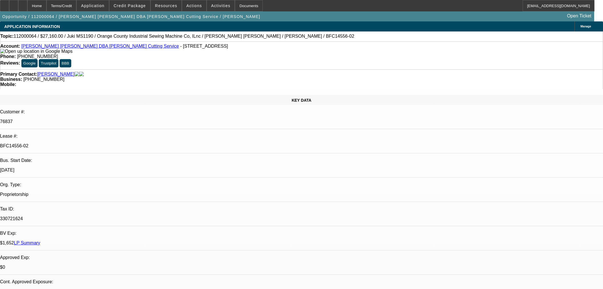
select select "4"
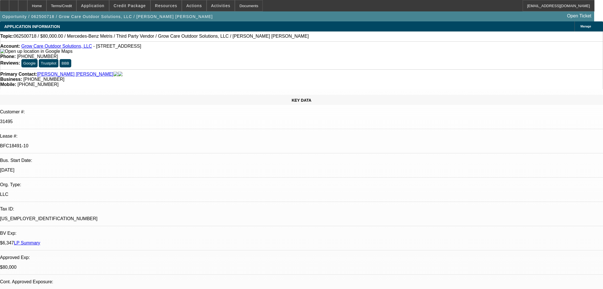
select select "0"
select select "6"
select select "0"
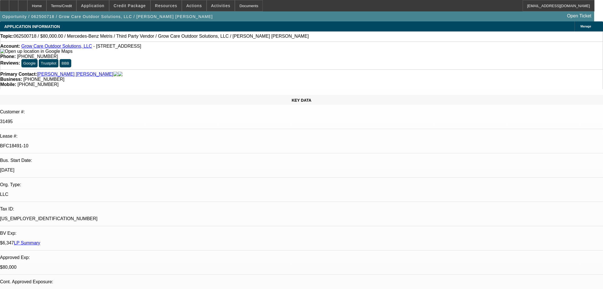
select select "0"
select select "6"
select select "0"
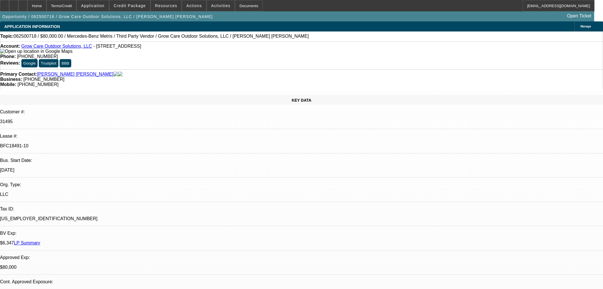
select select "0"
select select "6"
select select "0"
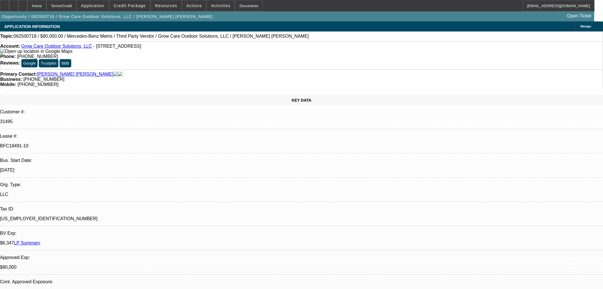
select select "6"
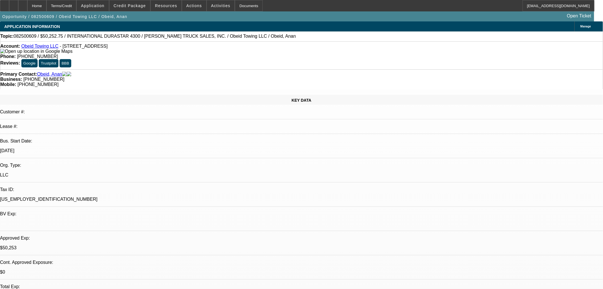
select select "0"
select select "2"
select select "0"
select select "6"
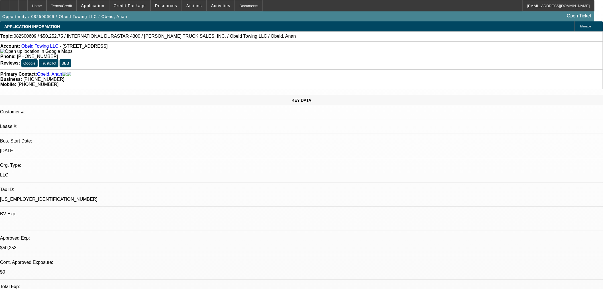
select select "0"
select select "2"
select select "0"
select select "6"
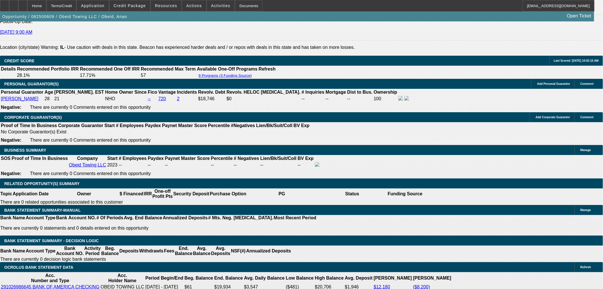
scroll to position [792, 0]
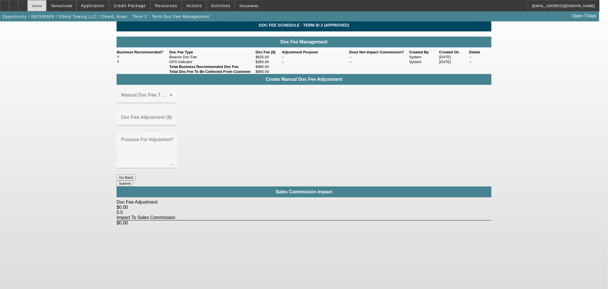
click at [46, 8] on div "Home" at bounding box center [36, 5] width 19 height 11
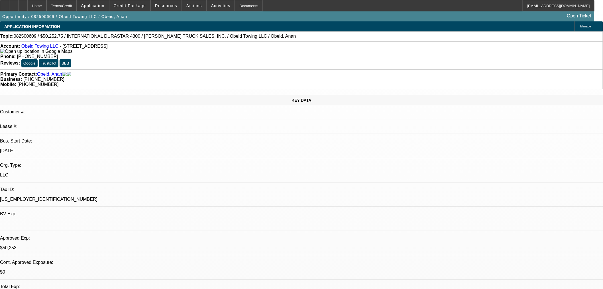
select select "0"
select select "2"
select select "0"
select select "6"
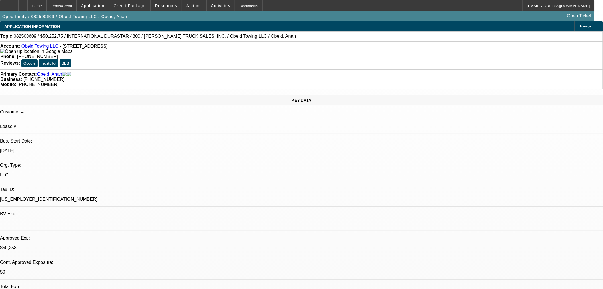
select select "0"
select select "2"
select select "0"
select select "6"
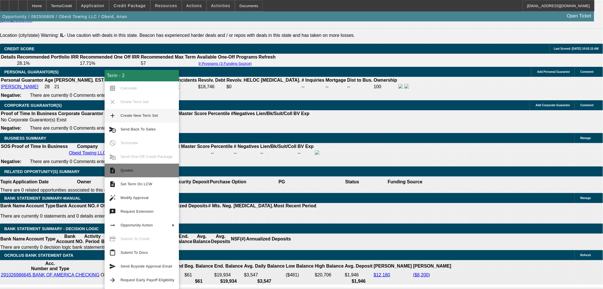
scroll to position [845, 0]
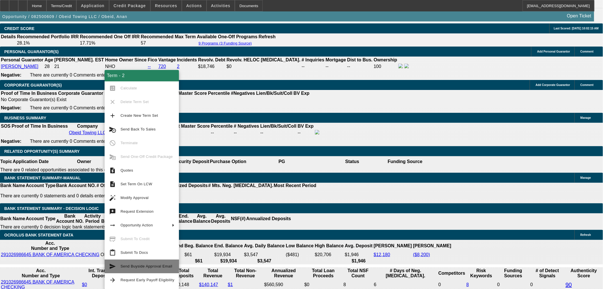
click at [155, 268] on span "Send Buyside Approval Email" at bounding box center [148, 266] width 54 height 7
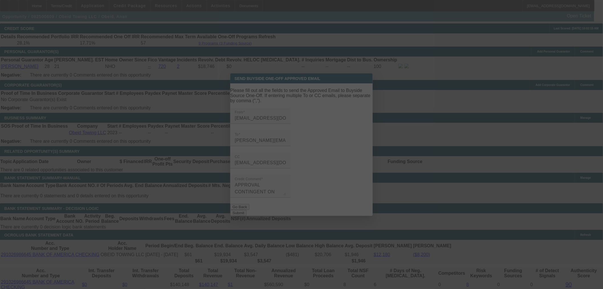
scroll to position [0, 0]
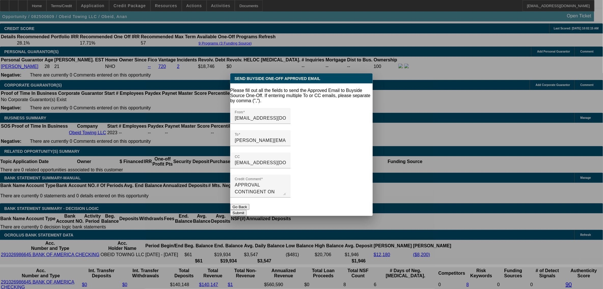
click at [247, 210] on button "Submit" at bounding box center [238, 213] width 16 height 6
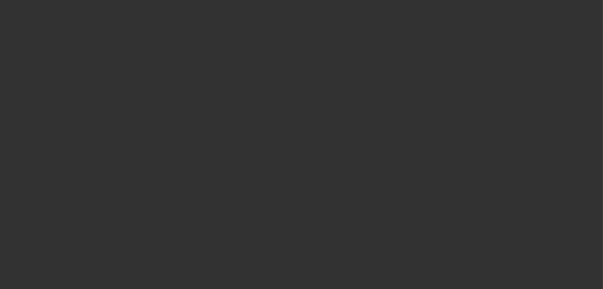
scroll to position [845, 0]
